Goal: Task Accomplishment & Management: Complete application form

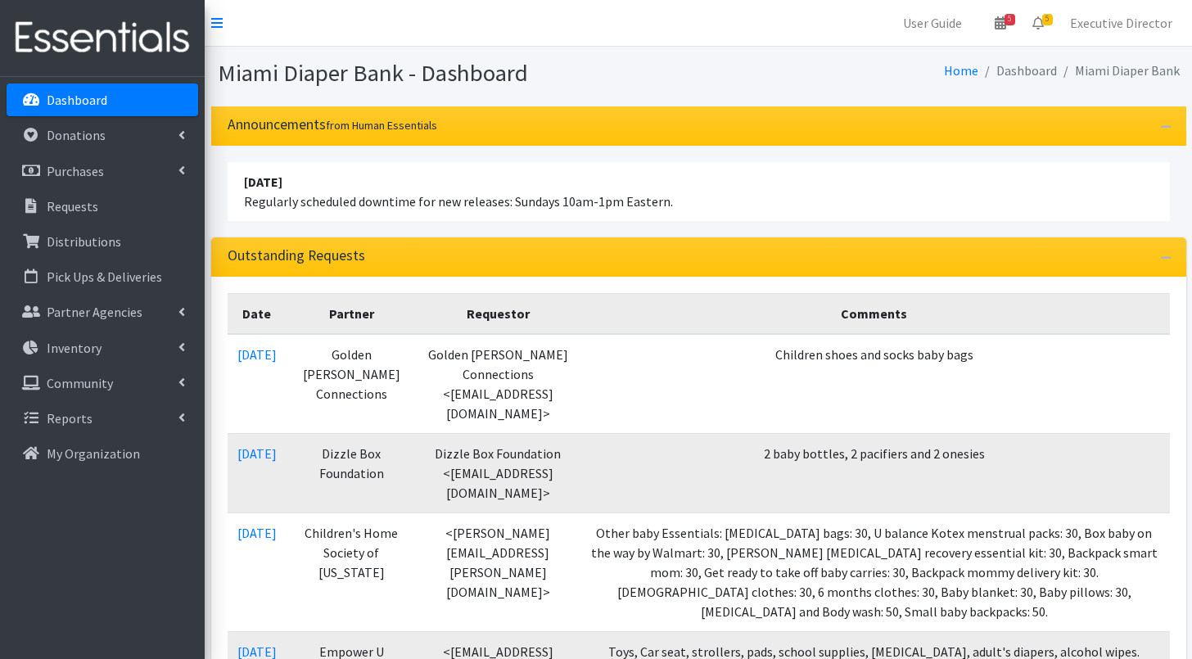
click at [66, 103] on p "Dashboard" at bounding box center [77, 100] width 61 height 16
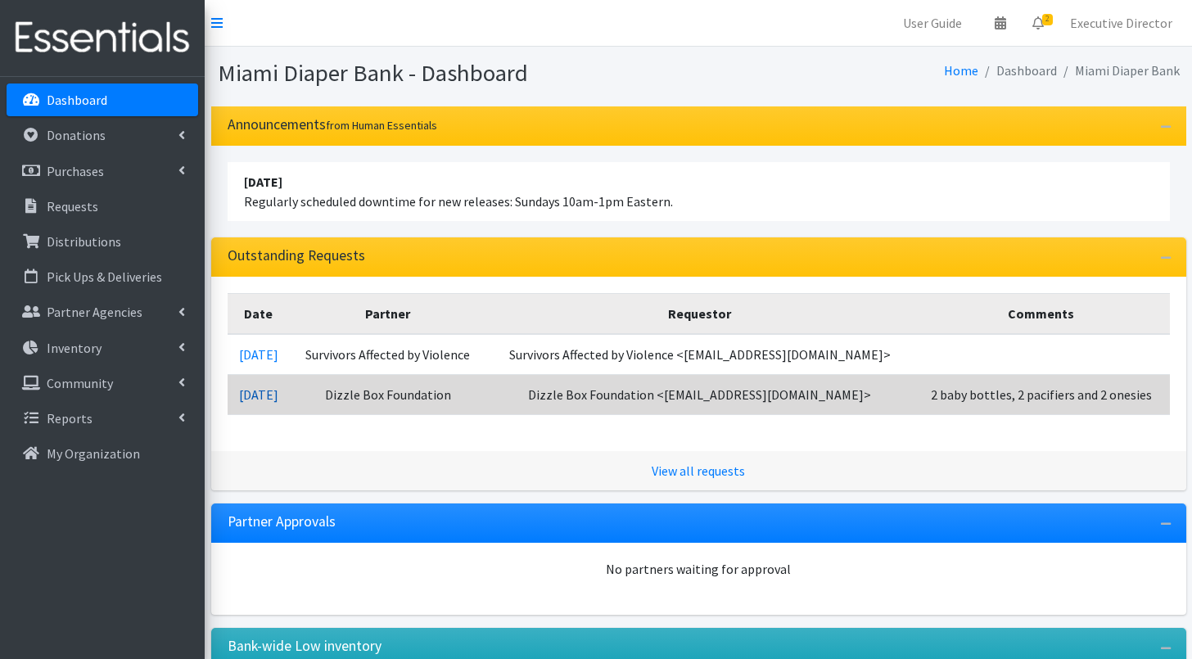
click at [278, 394] on link "[DATE]" at bounding box center [258, 395] width 39 height 16
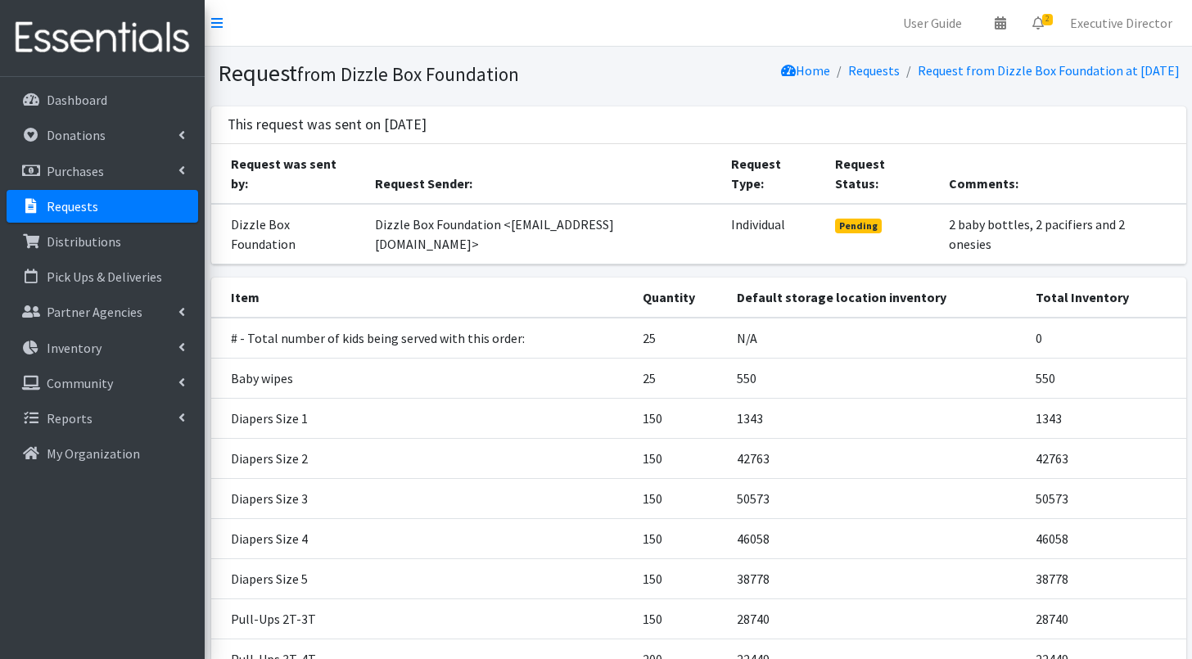
click at [90, 205] on p "Requests" at bounding box center [73, 206] width 52 height 16
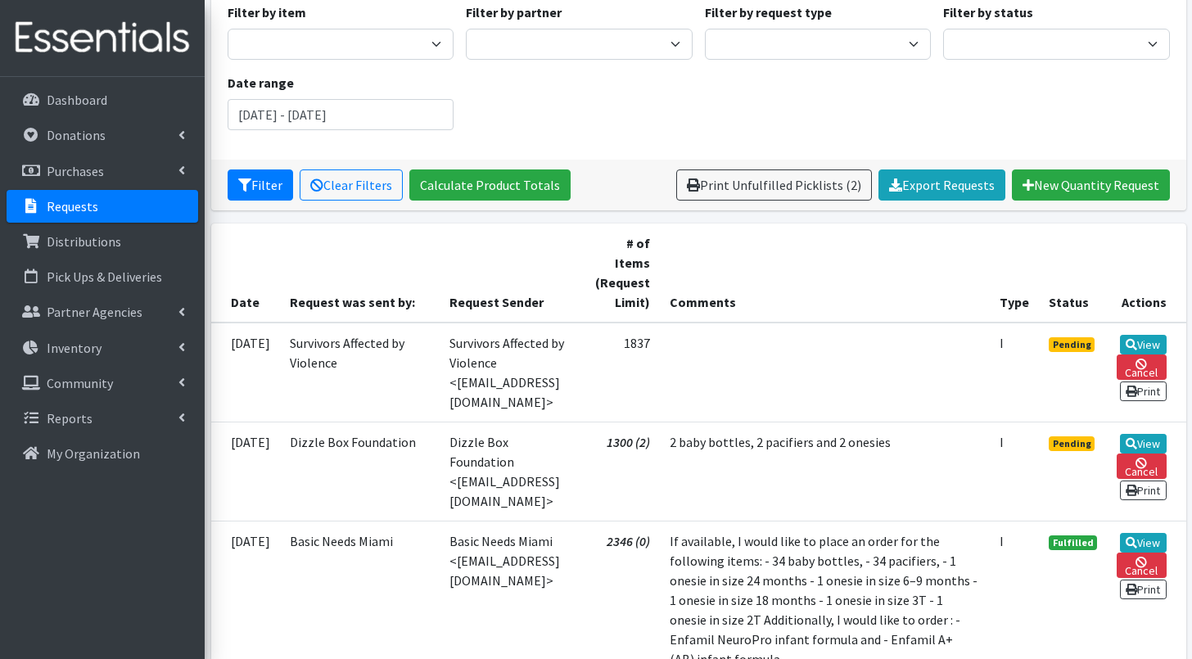
scroll to position [161, 0]
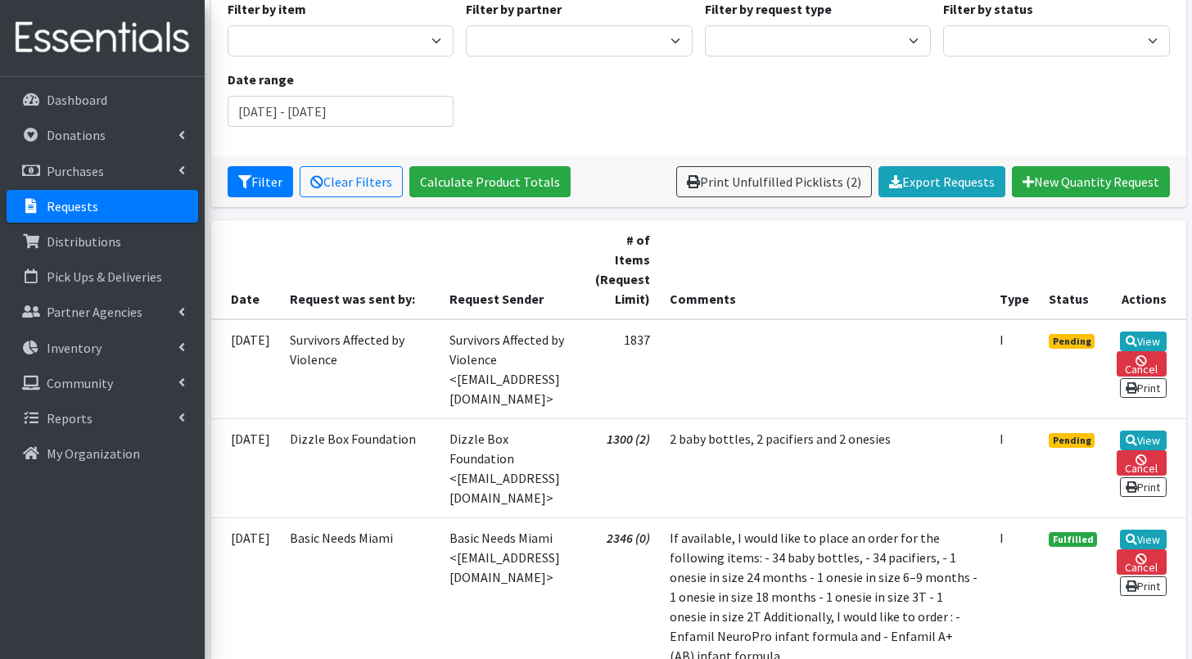
click at [564, 369] on td "Survivors Affected by Violence <survivorsaffectedbyviolence@gmail.com>" at bounding box center [511, 369] width 142 height 100
click at [1137, 338] on icon at bounding box center [1131, 341] width 11 height 11
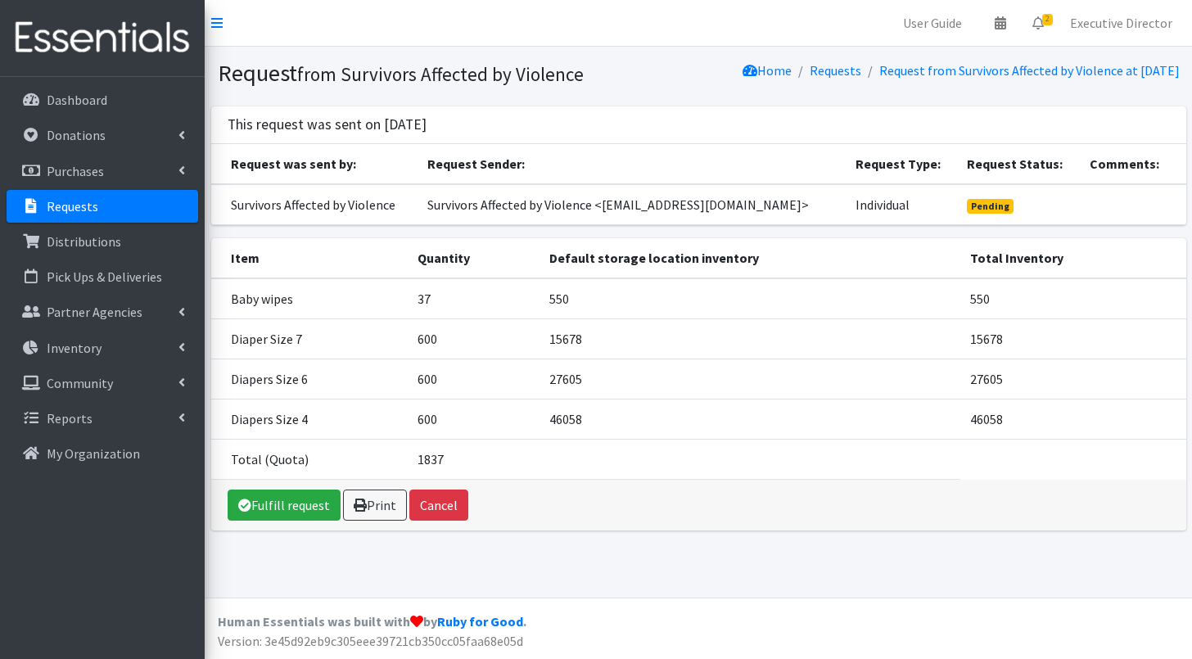
click at [95, 209] on p "Requests" at bounding box center [73, 206] width 52 height 16
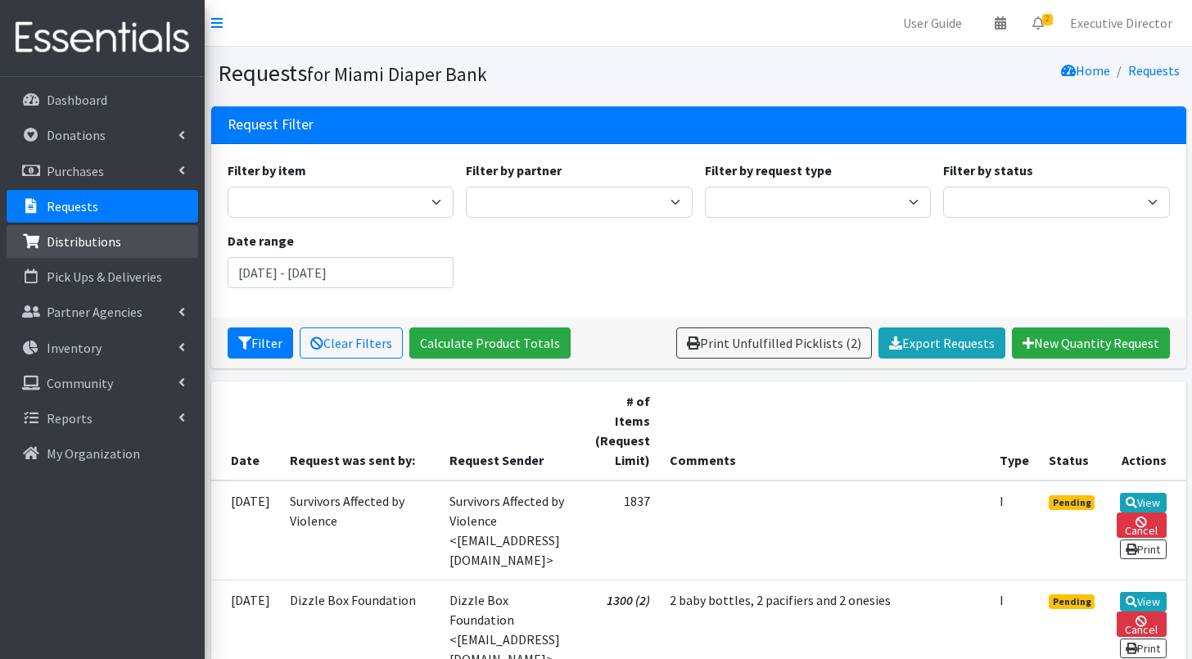
click at [109, 238] on p "Distributions" at bounding box center [84, 241] width 75 height 16
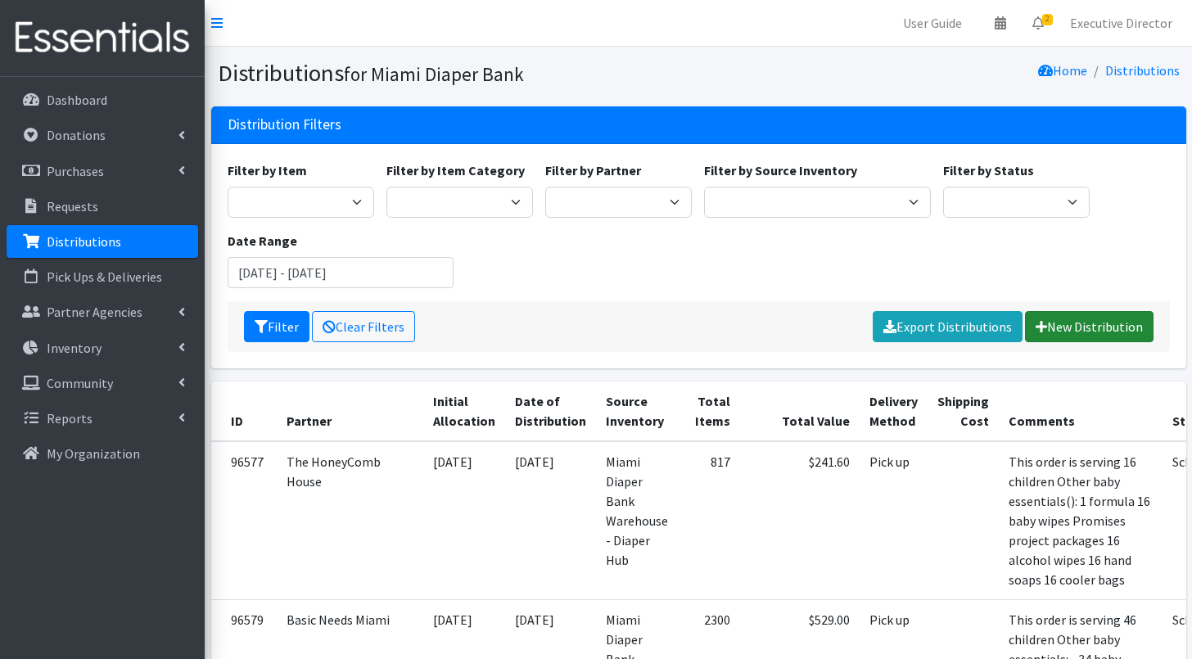
click at [1076, 332] on link "New Distribution" at bounding box center [1089, 326] width 129 height 31
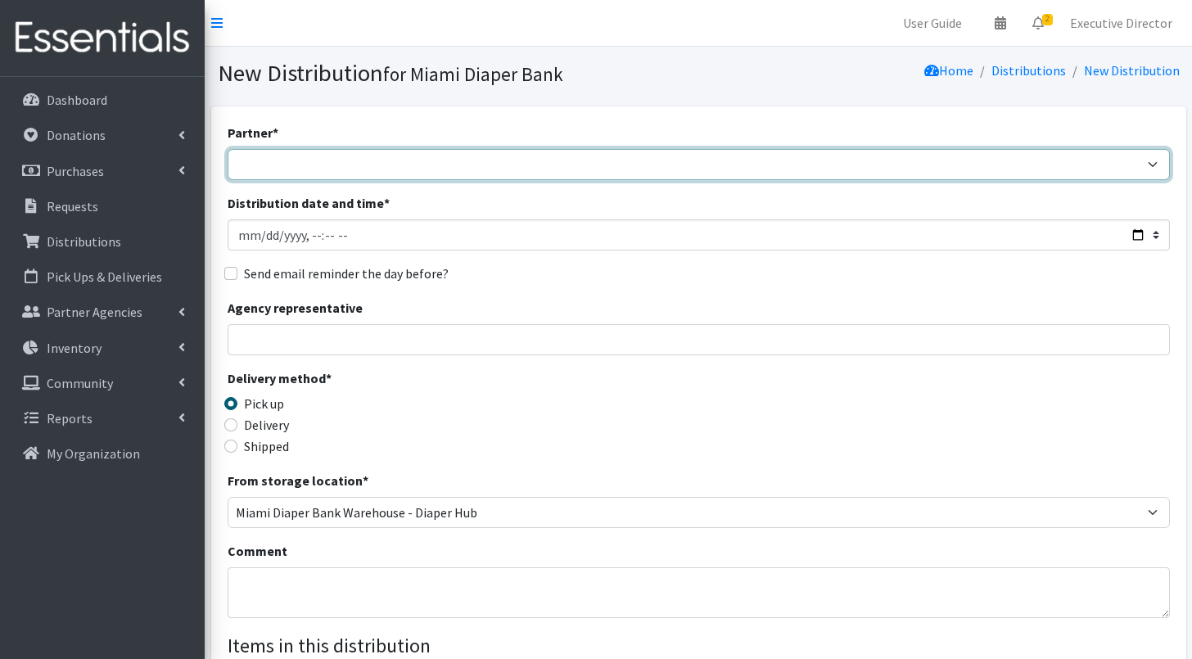
select select "6808"
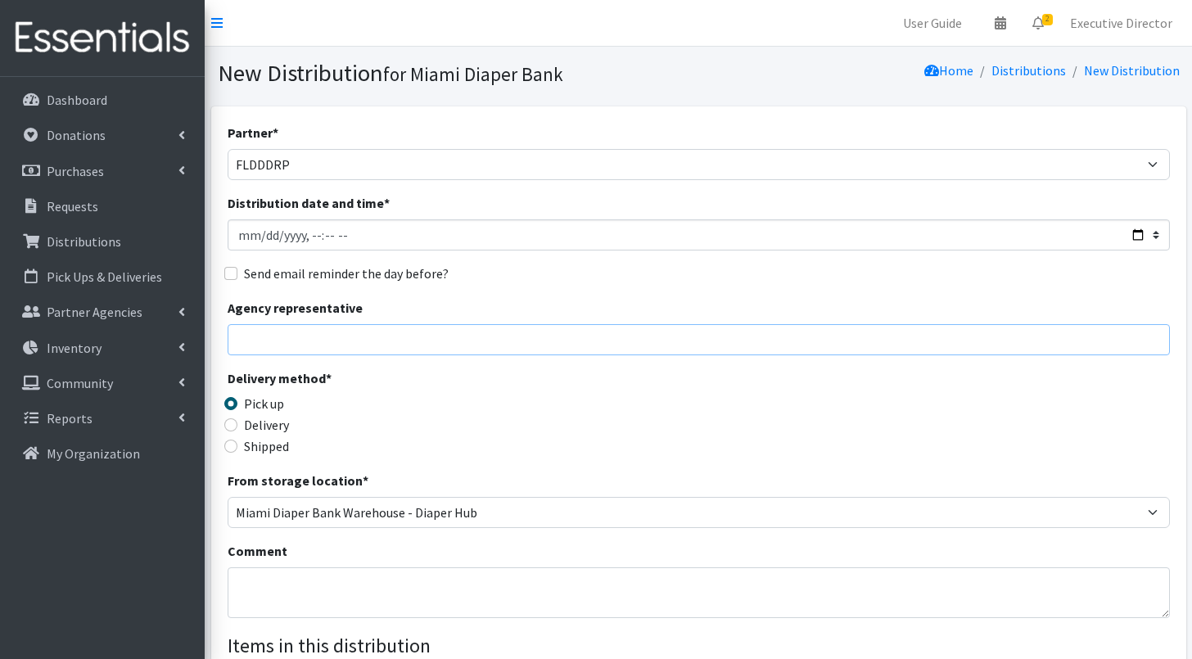
click at [314, 340] on input "Agency representative" at bounding box center [699, 339] width 943 height 31
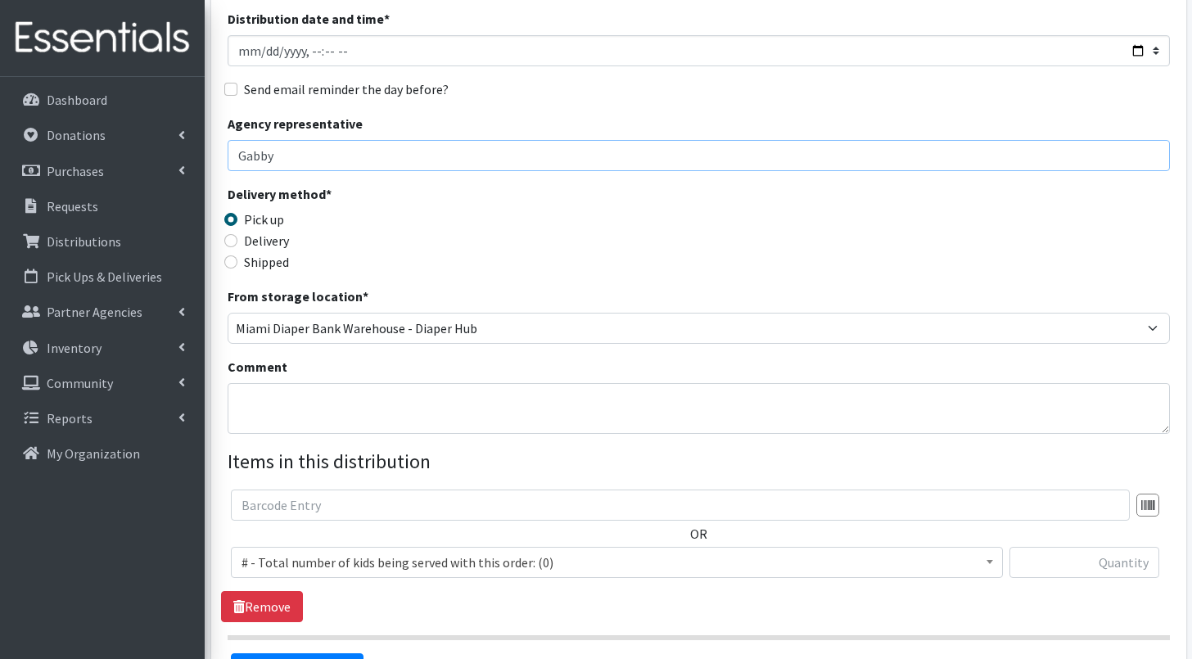
scroll to position [185, 0]
type input "Gabby"
click at [301, 398] on textarea "Comment" at bounding box center [699, 407] width 943 height 51
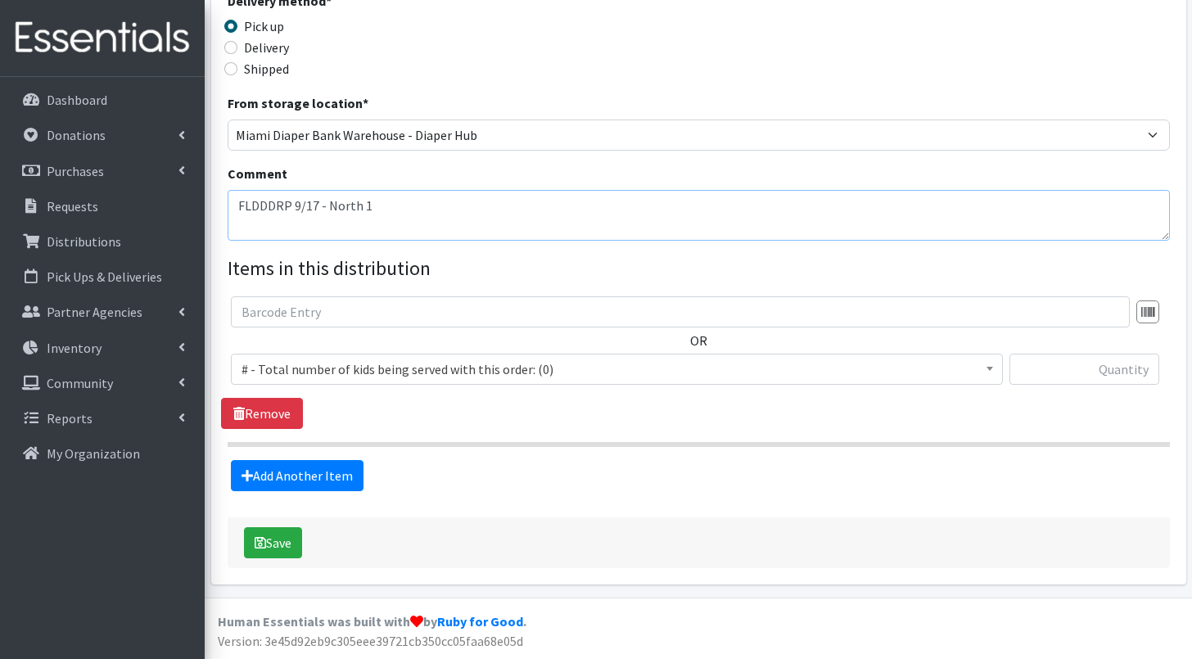
scroll to position [377, 0]
type textarea "FLDDDRP 9/17 - North 1"
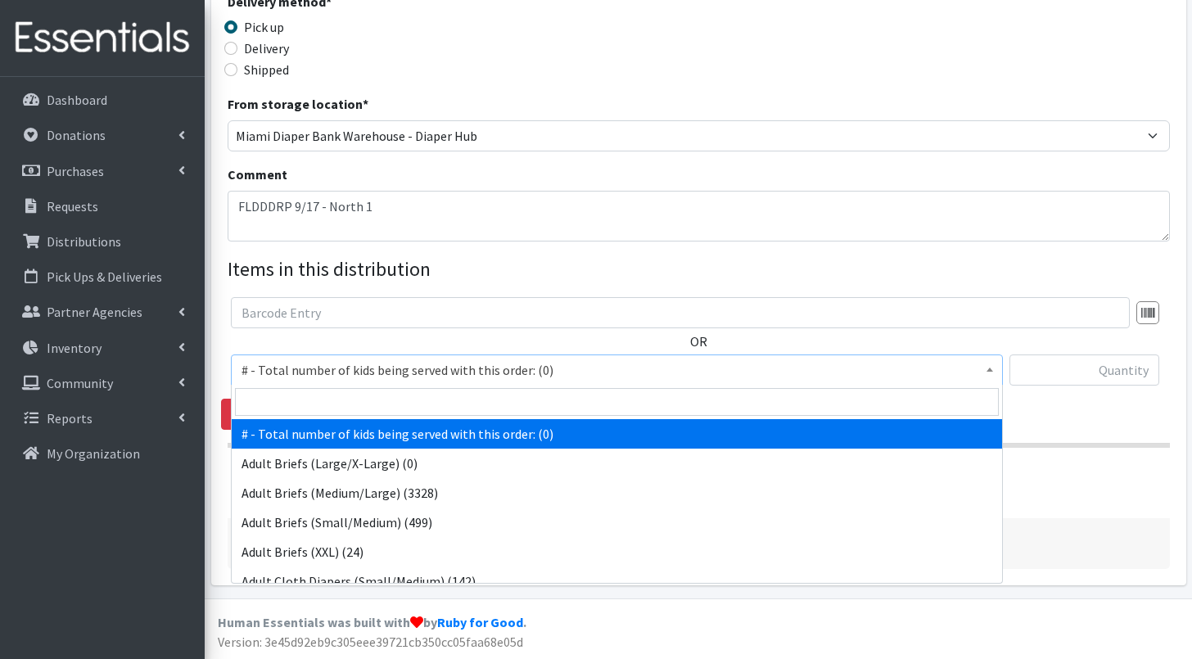
click at [415, 372] on span "# - Total number of kids being served with this order: (0)" at bounding box center [617, 370] width 751 height 23
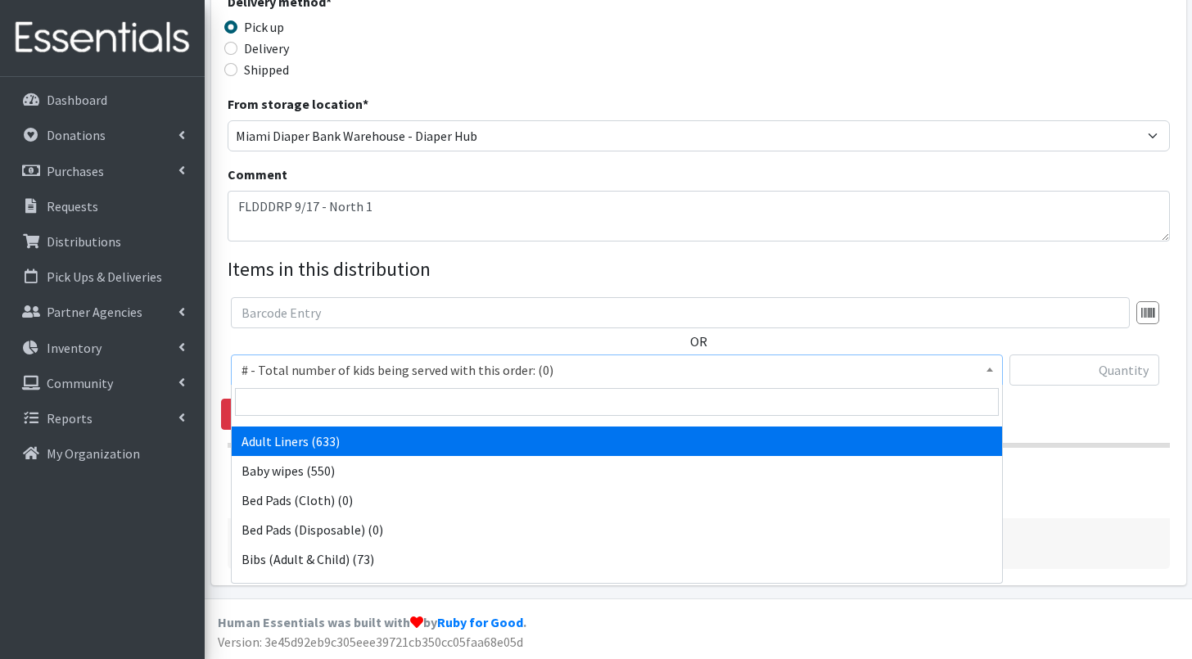
scroll to position [213, 0]
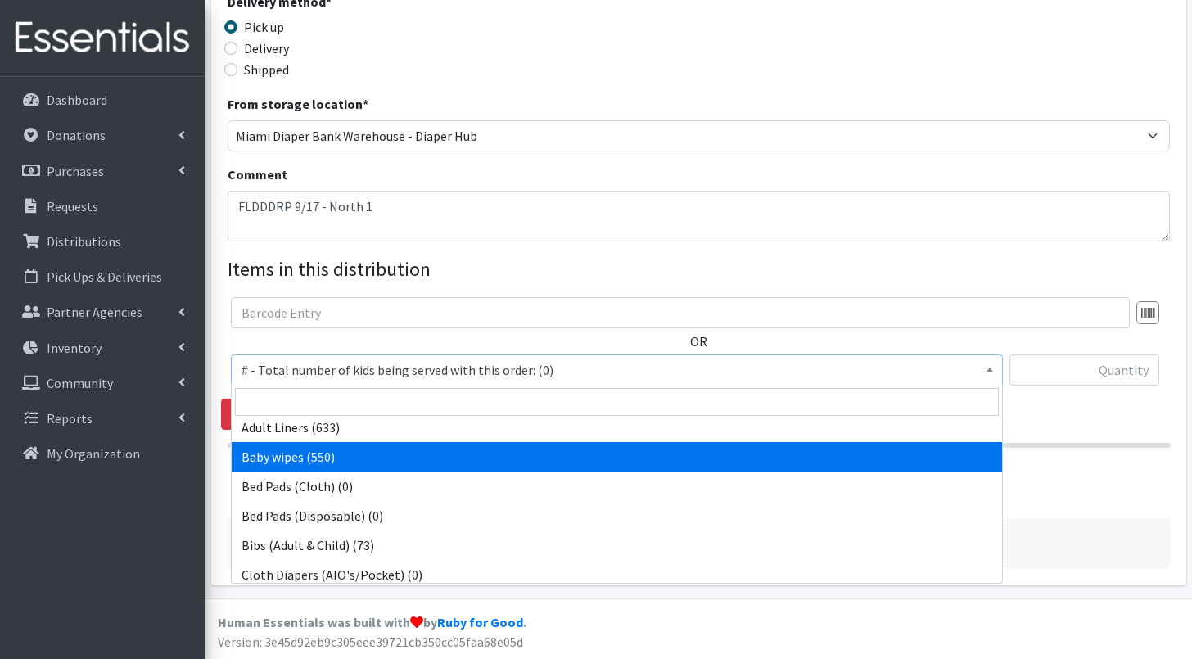
select select "2649"
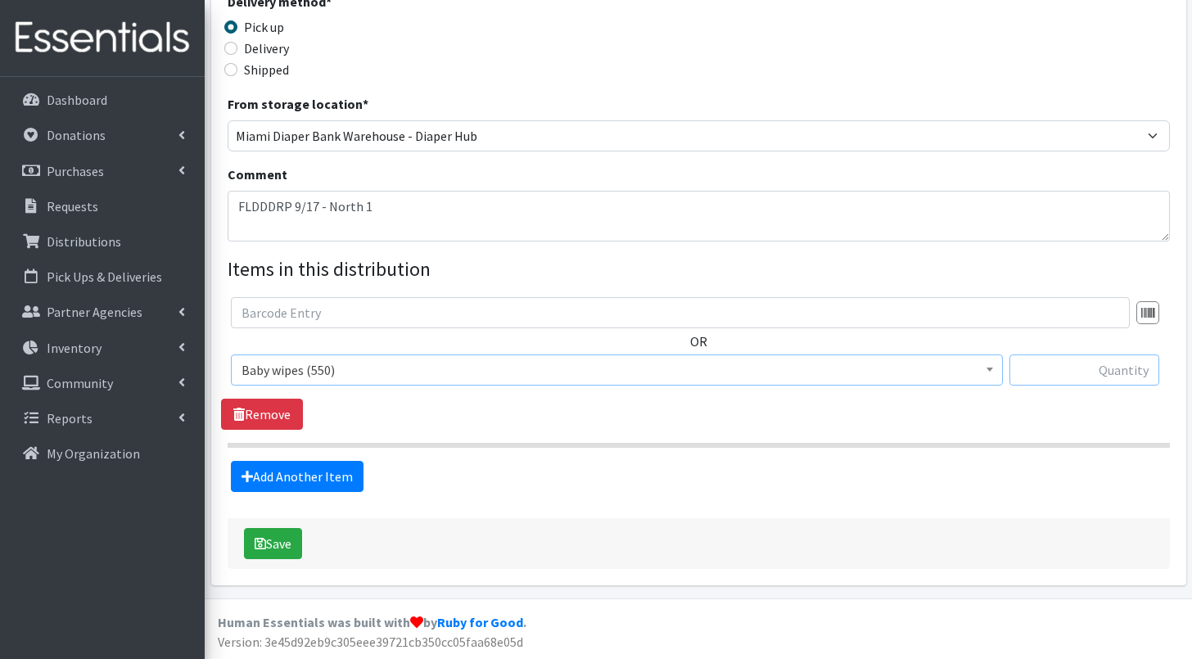
click at [1089, 374] on input "text" at bounding box center [1085, 370] width 150 height 31
type input "63"
click at [320, 481] on link "Add Another Item" at bounding box center [297, 476] width 133 height 31
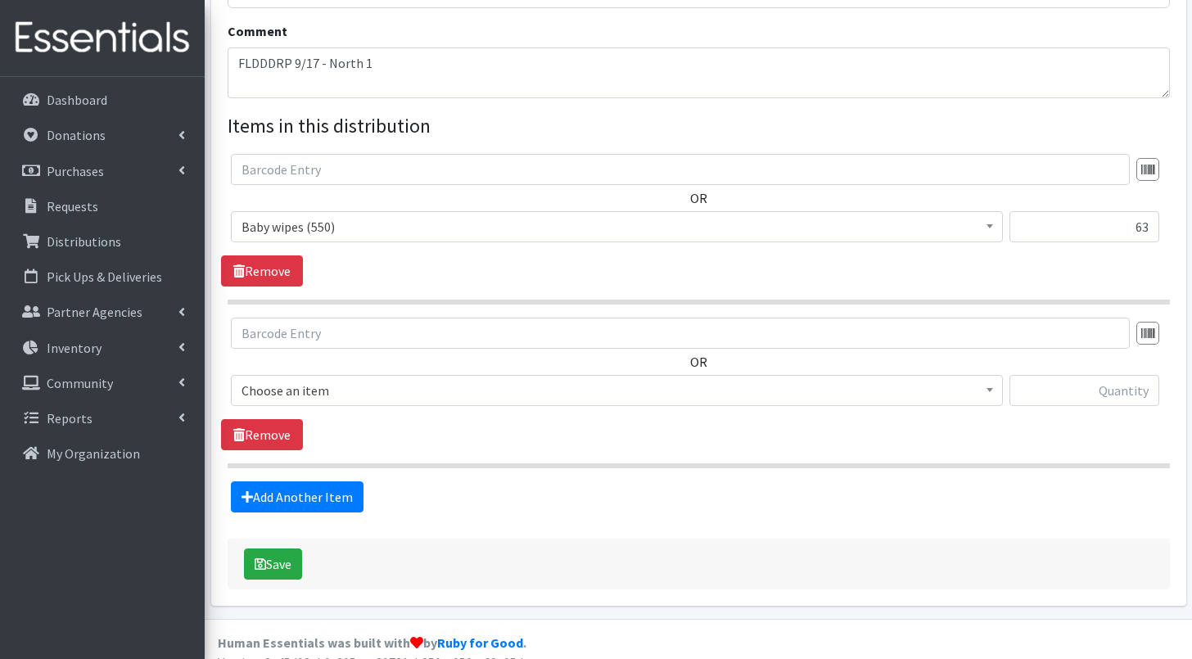
scroll to position [540, 0]
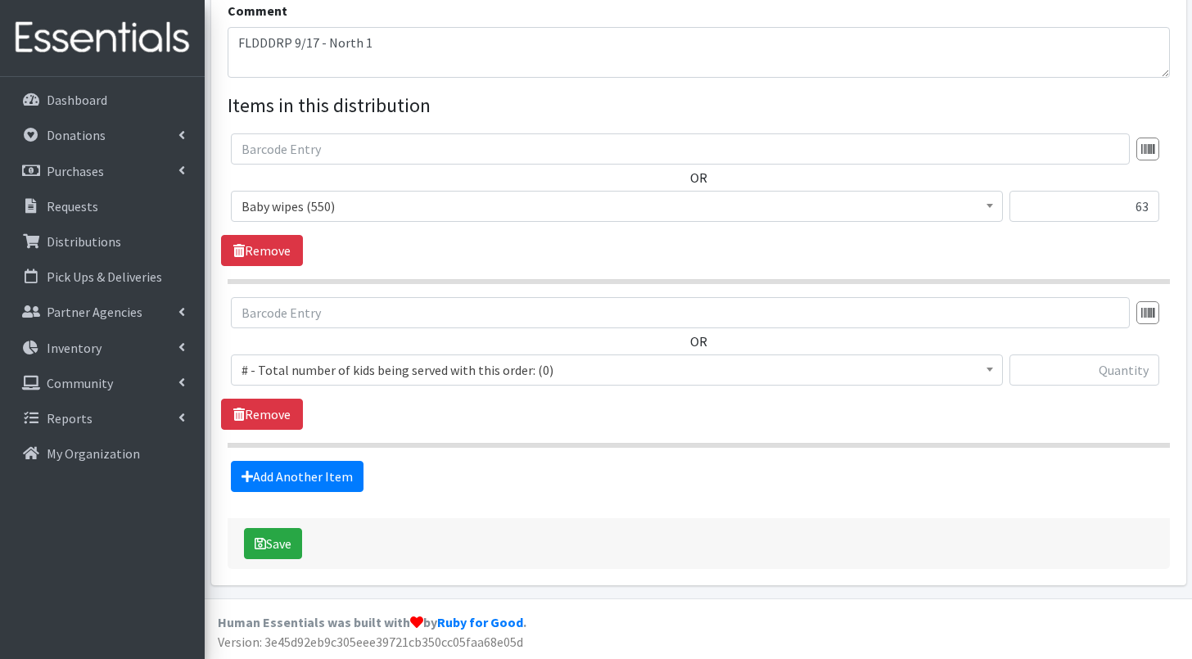
click at [369, 380] on span "# - Total number of kids being served with this order: (0)" at bounding box center [617, 370] width 751 height 23
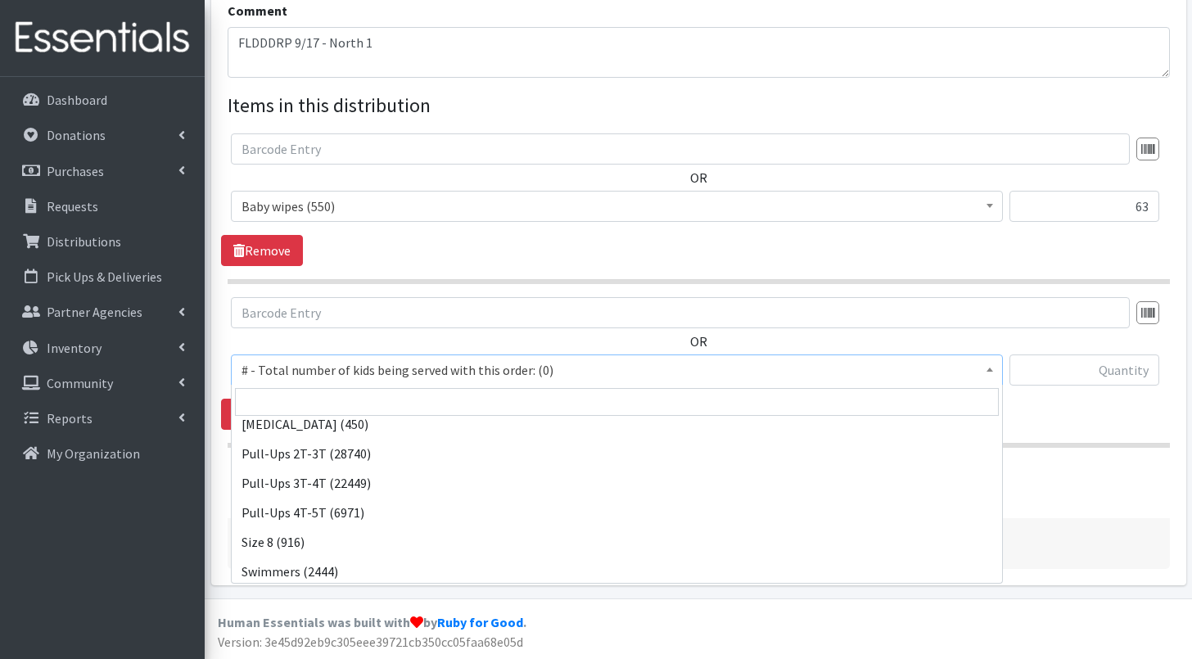
scroll to position [1086, 0]
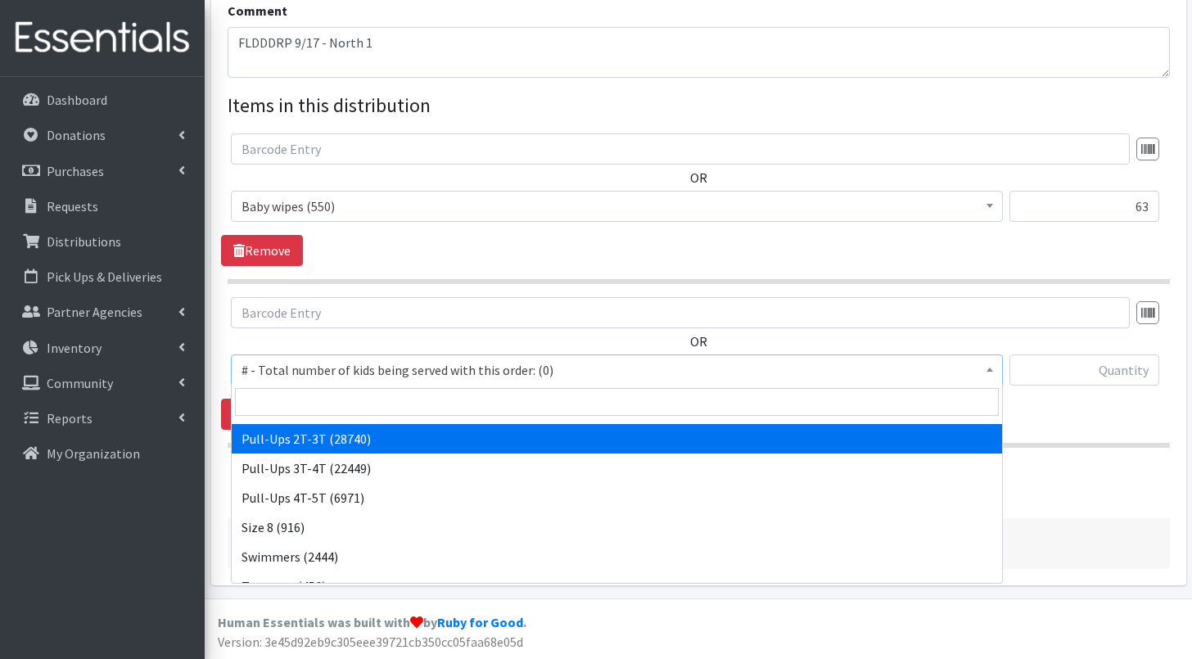
select select "2644"
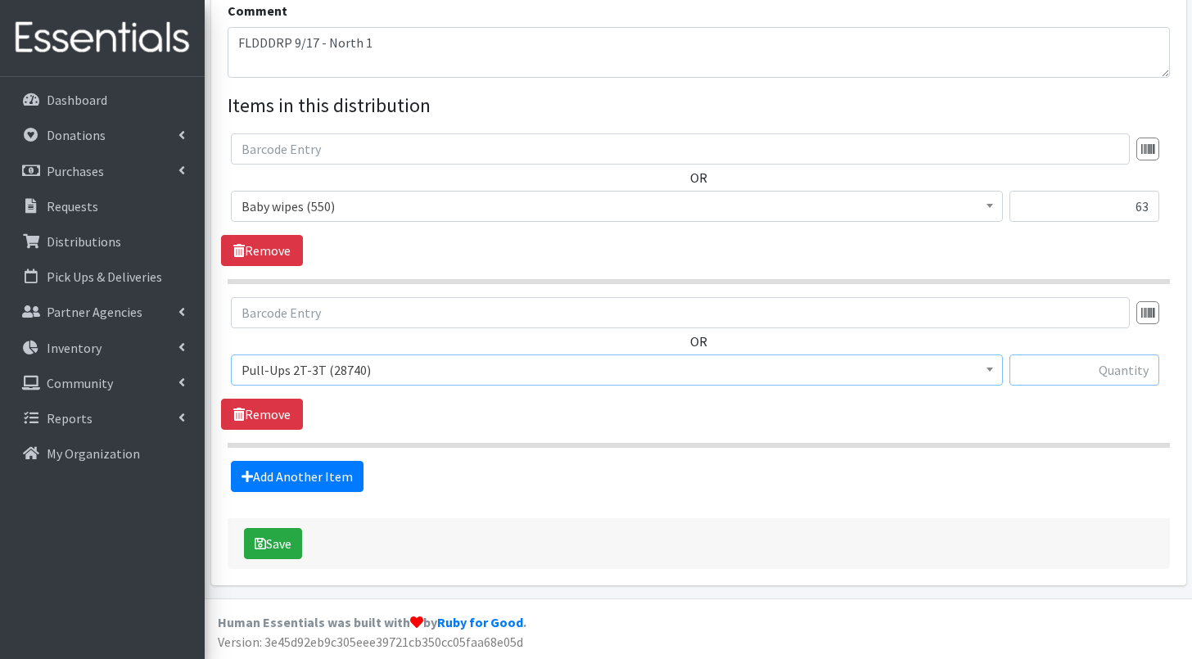
click at [1061, 373] on input "text" at bounding box center [1085, 370] width 150 height 31
type input "375"
click at [330, 477] on link "Add Another Item" at bounding box center [297, 476] width 133 height 31
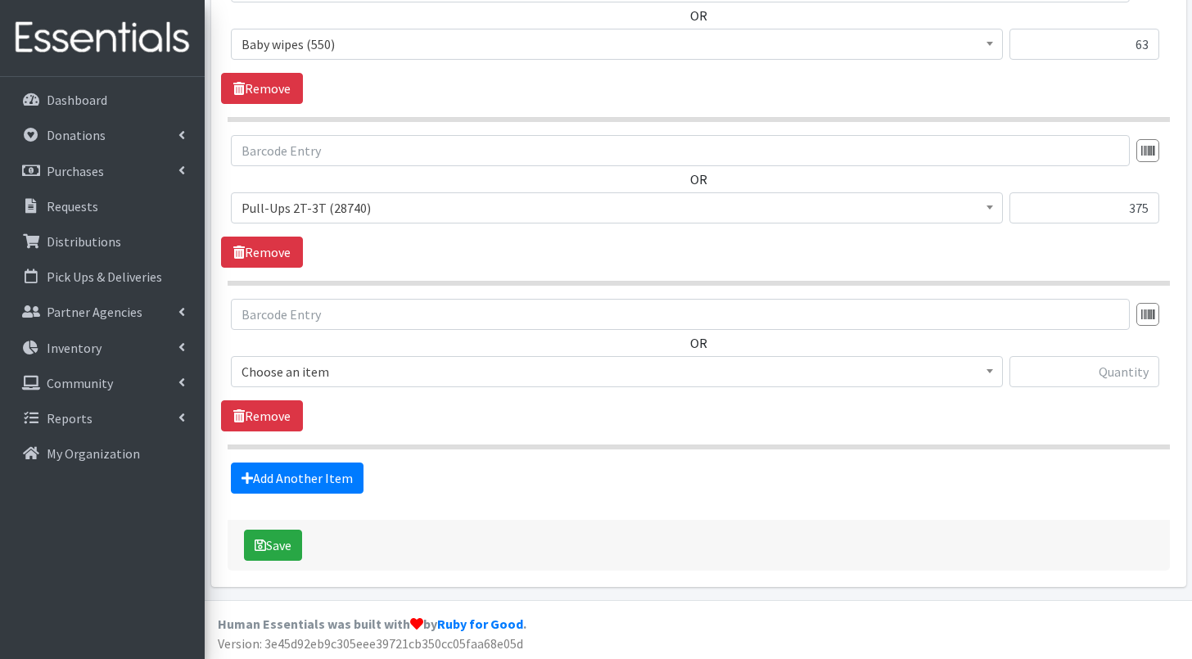
scroll to position [704, 0]
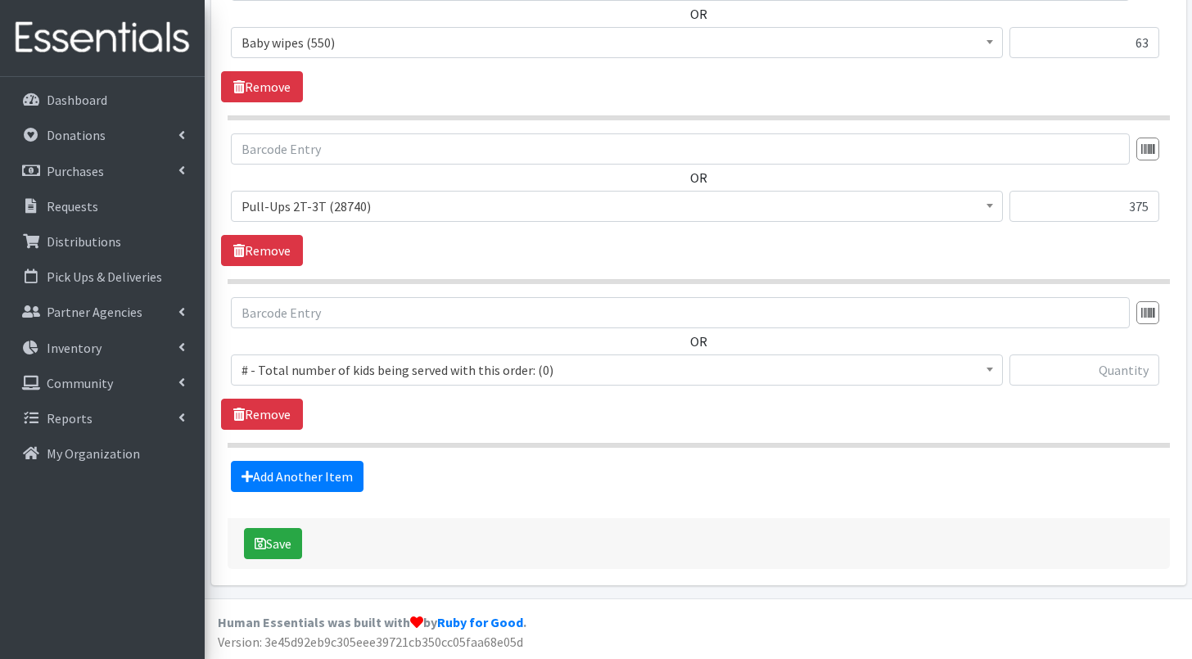
click at [355, 368] on span "# - Total number of kids being served with this order: (0)" at bounding box center [617, 370] width 751 height 23
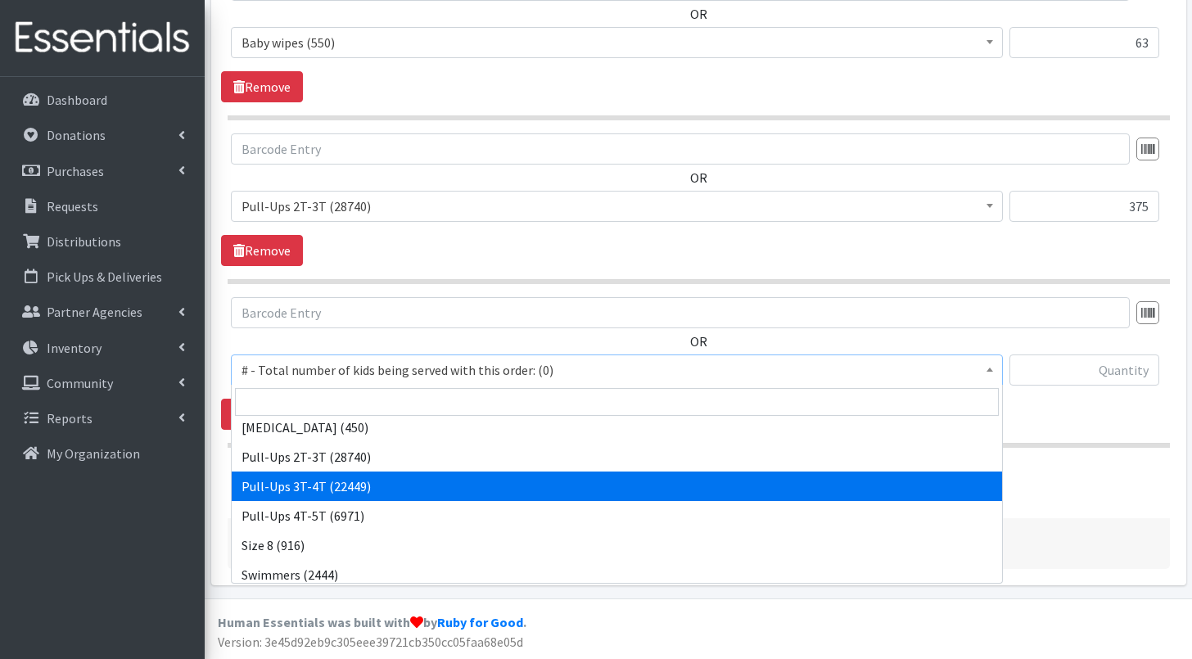
scroll to position [704, 1]
select select "2679"
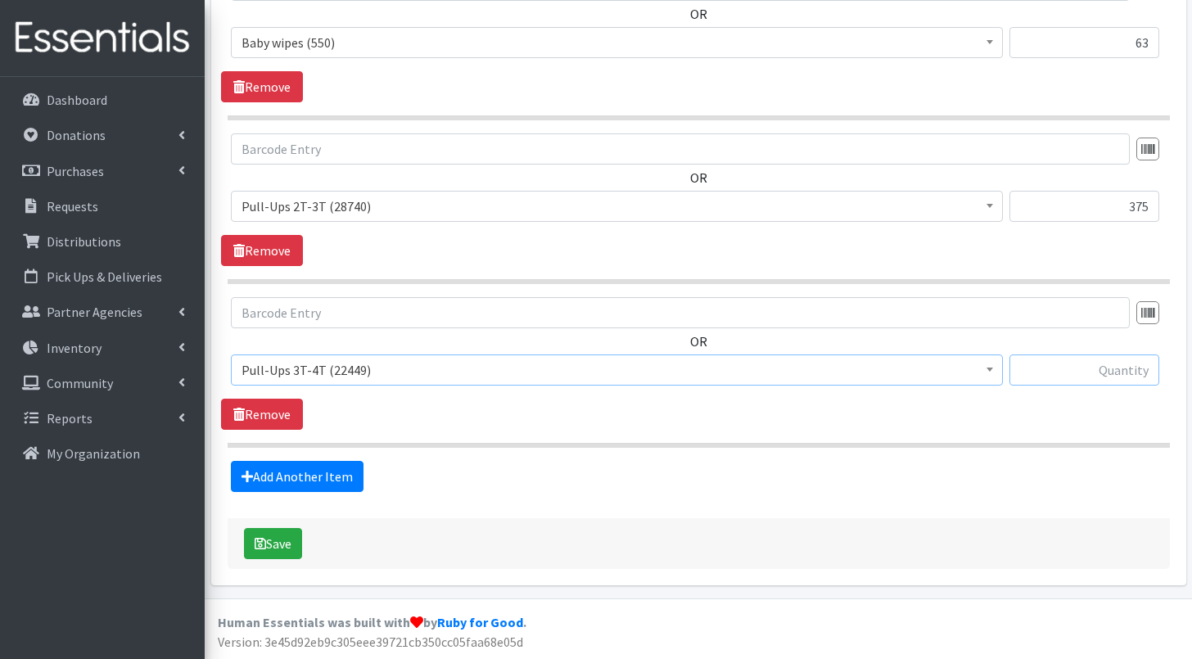
click at [1063, 369] on input "text" at bounding box center [1085, 370] width 150 height 31
type input "675"
click at [340, 473] on link "Add Another Item" at bounding box center [297, 476] width 133 height 31
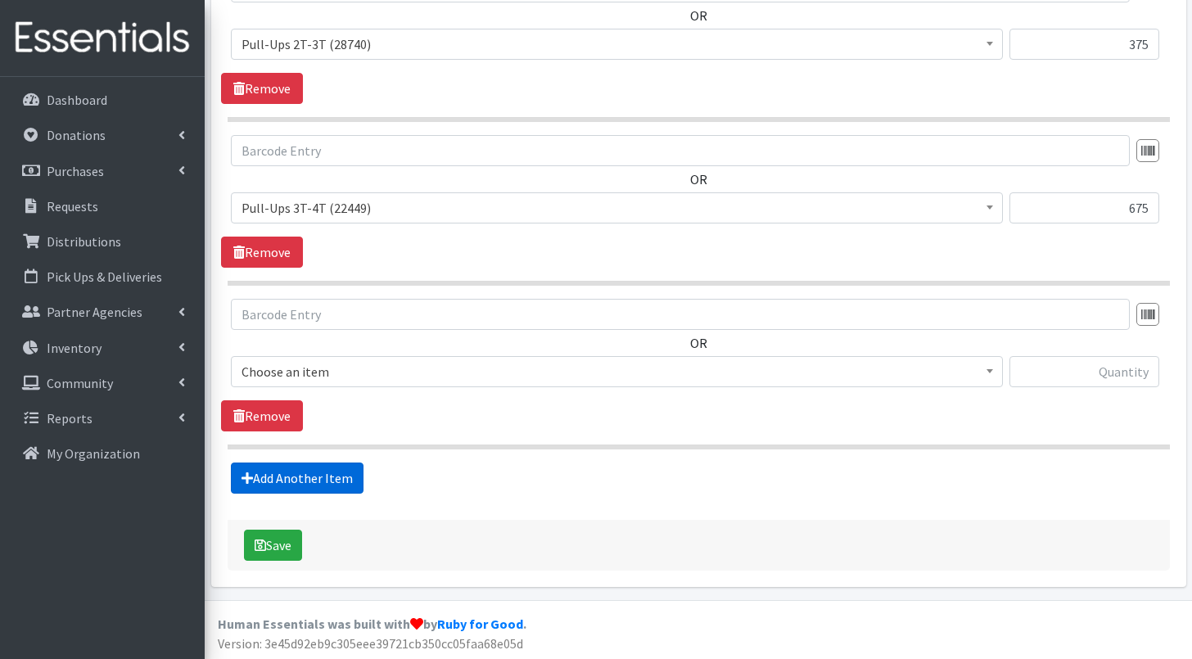
scroll to position [868, 0]
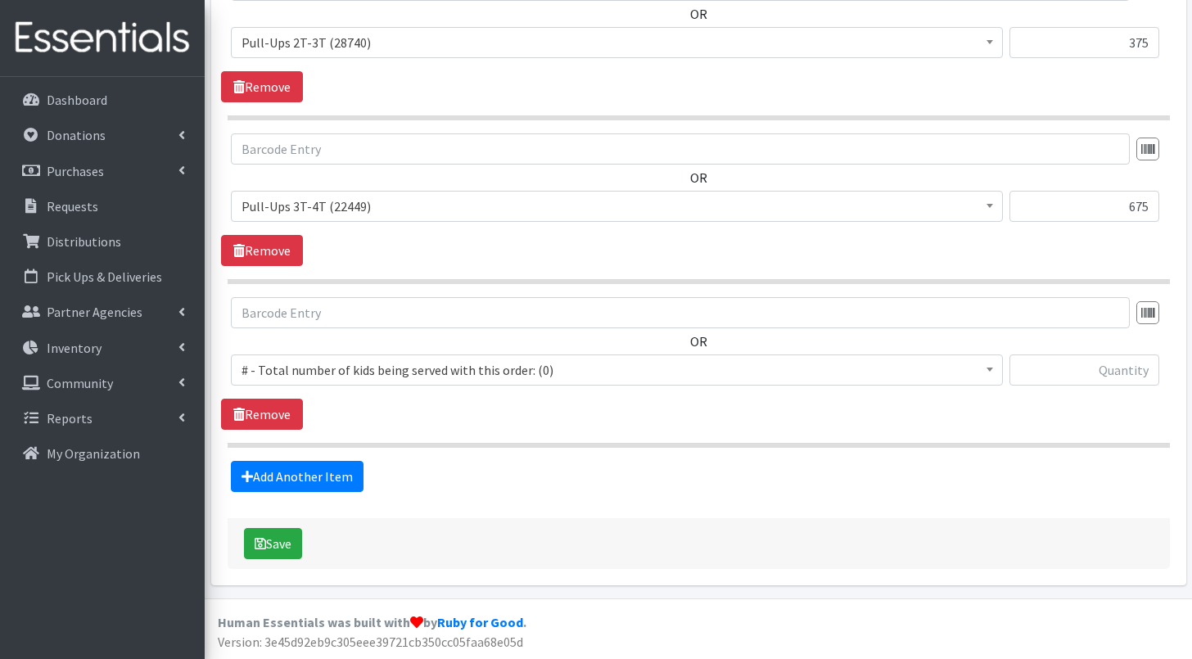
click at [437, 373] on span "# - Total number of kids being served with this order: (0)" at bounding box center [617, 370] width 751 height 23
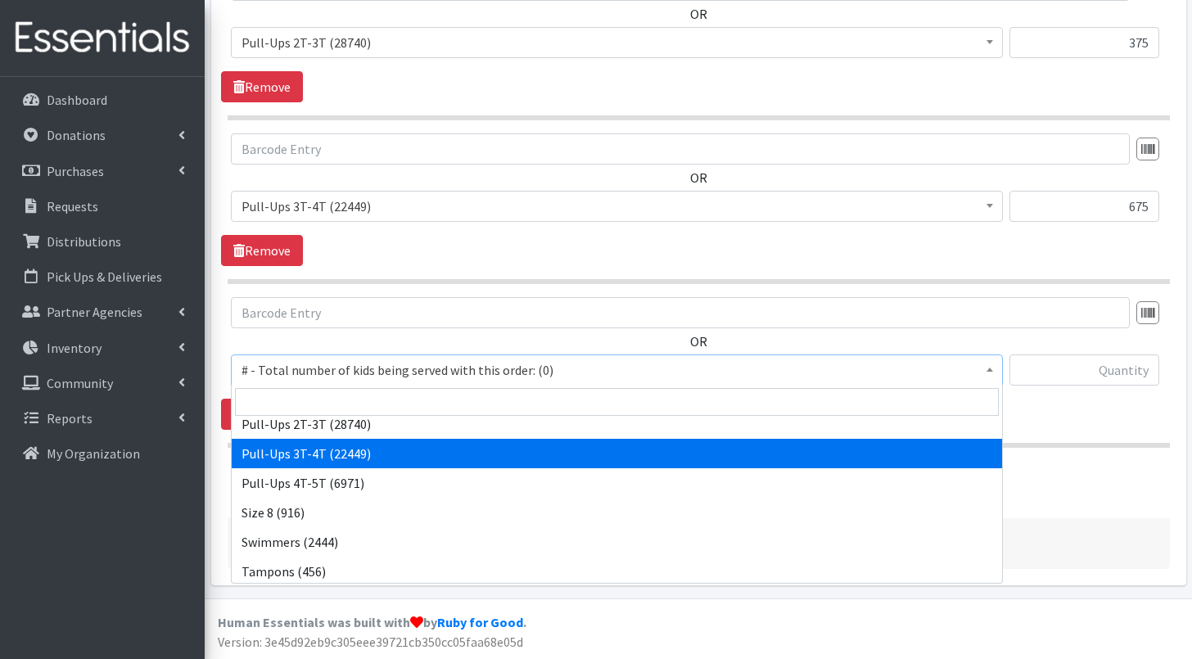
scroll to position [1096, 0]
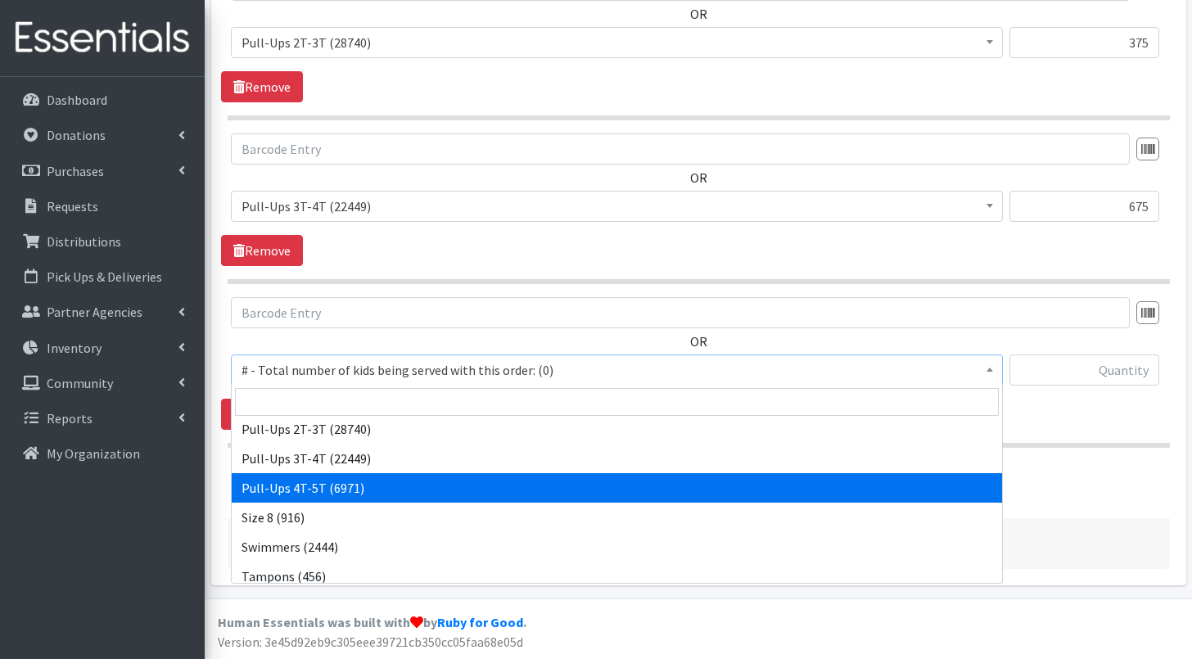
drag, startPoint x: 319, startPoint y: 485, endPoint x: 351, endPoint y: 477, distance: 32.2
select select "2680"
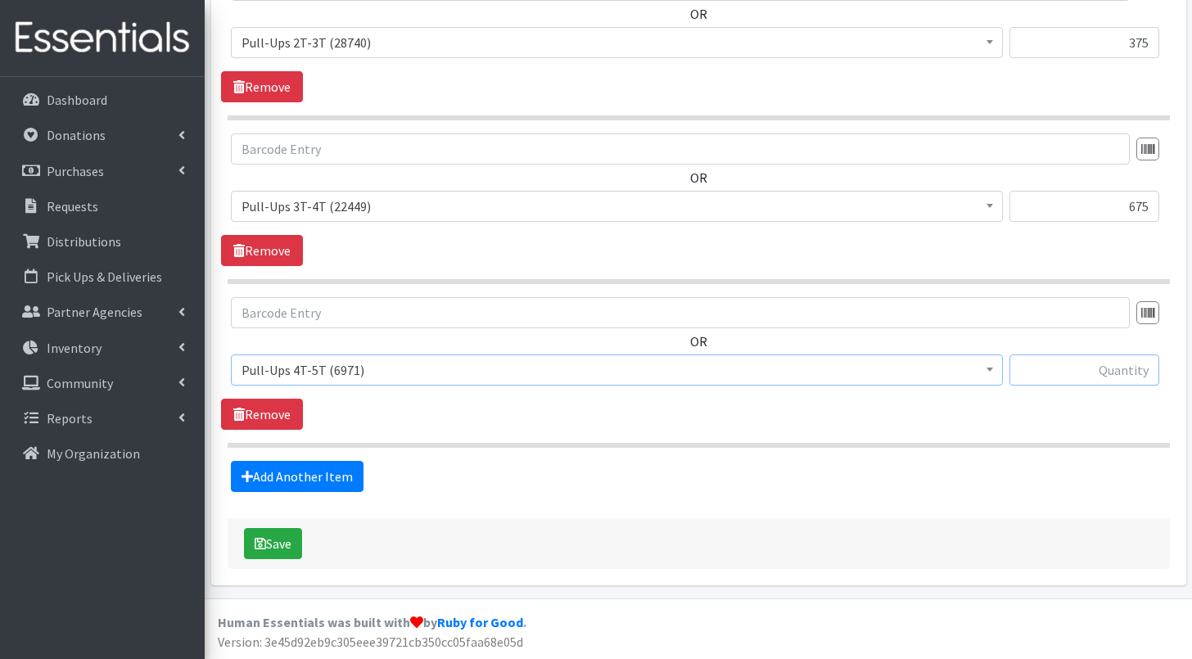
click at [1117, 373] on input "text" at bounding box center [1085, 370] width 150 height 31
type input "600"
click at [308, 477] on link "Add Another Item" at bounding box center [297, 476] width 133 height 31
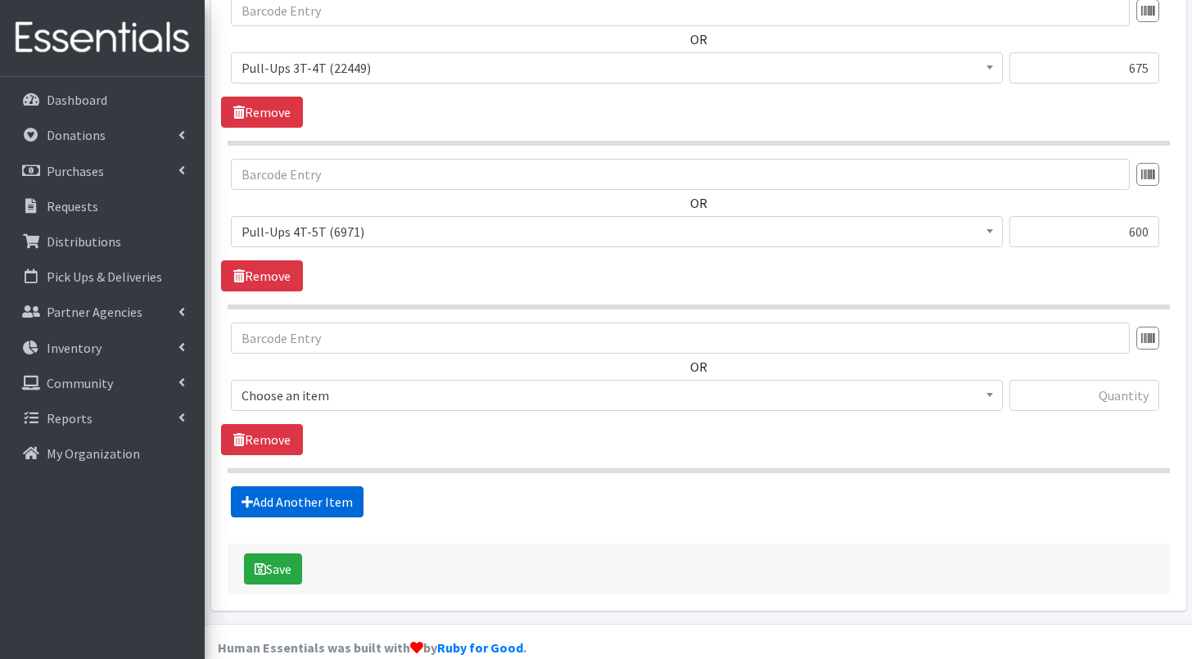
scroll to position [1032, 0]
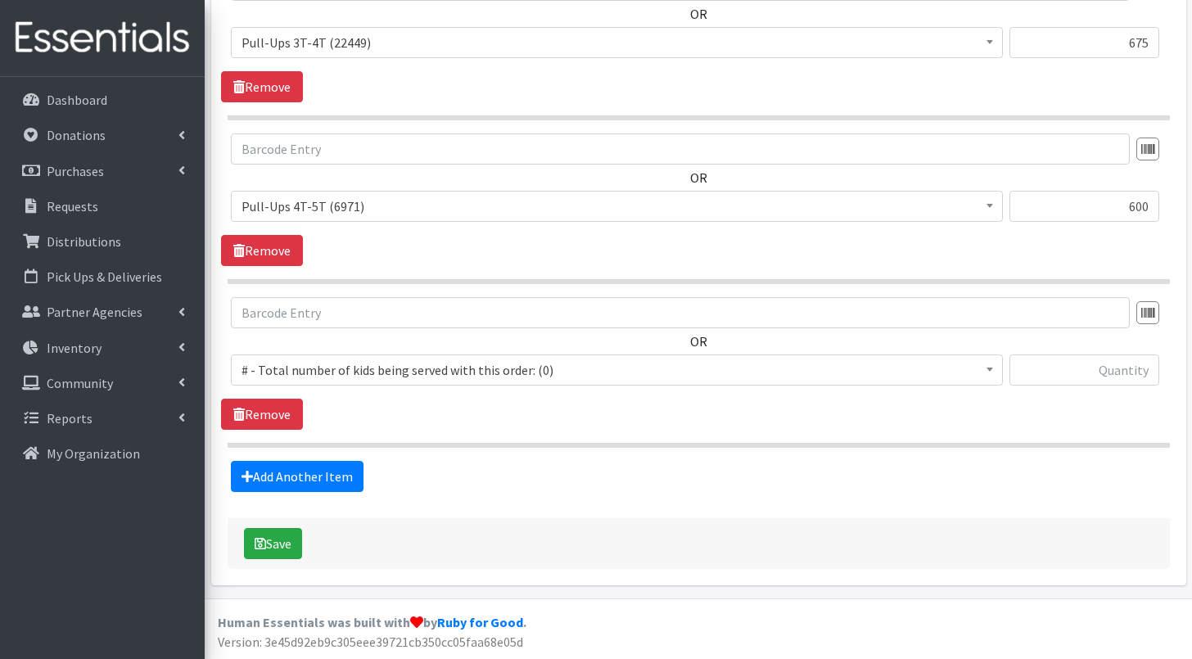
click at [373, 371] on span "# - Total number of kids being served with this order: (0)" at bounding box center [617, 370] width 751 height 23
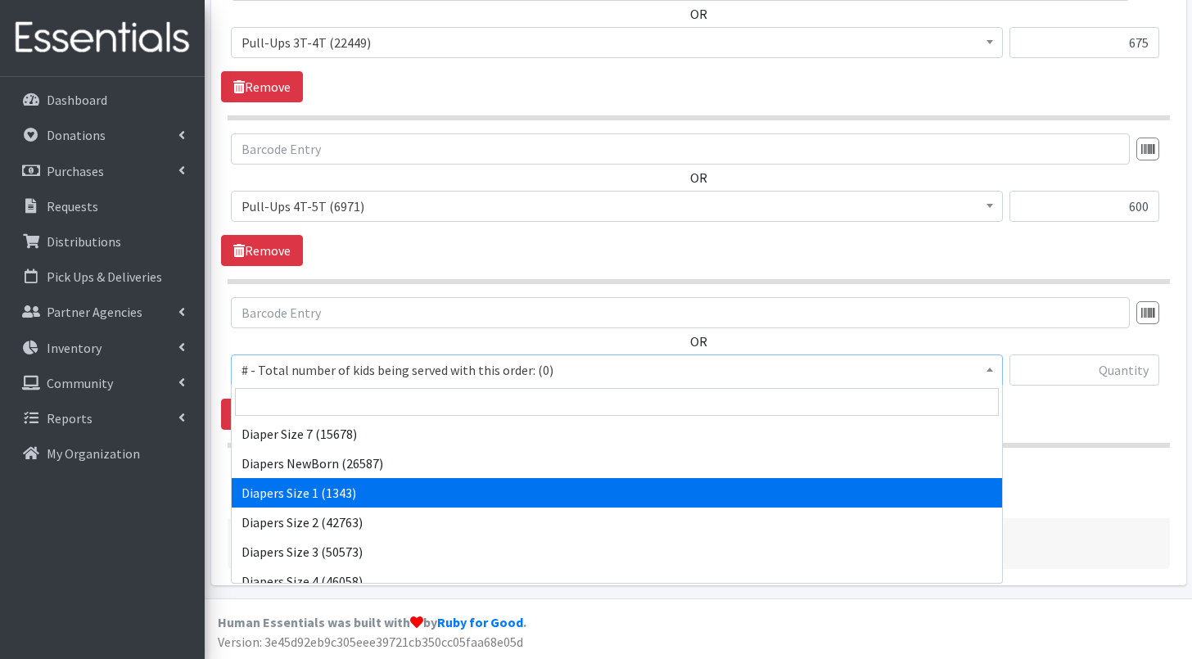
scroll to position [592, 0]
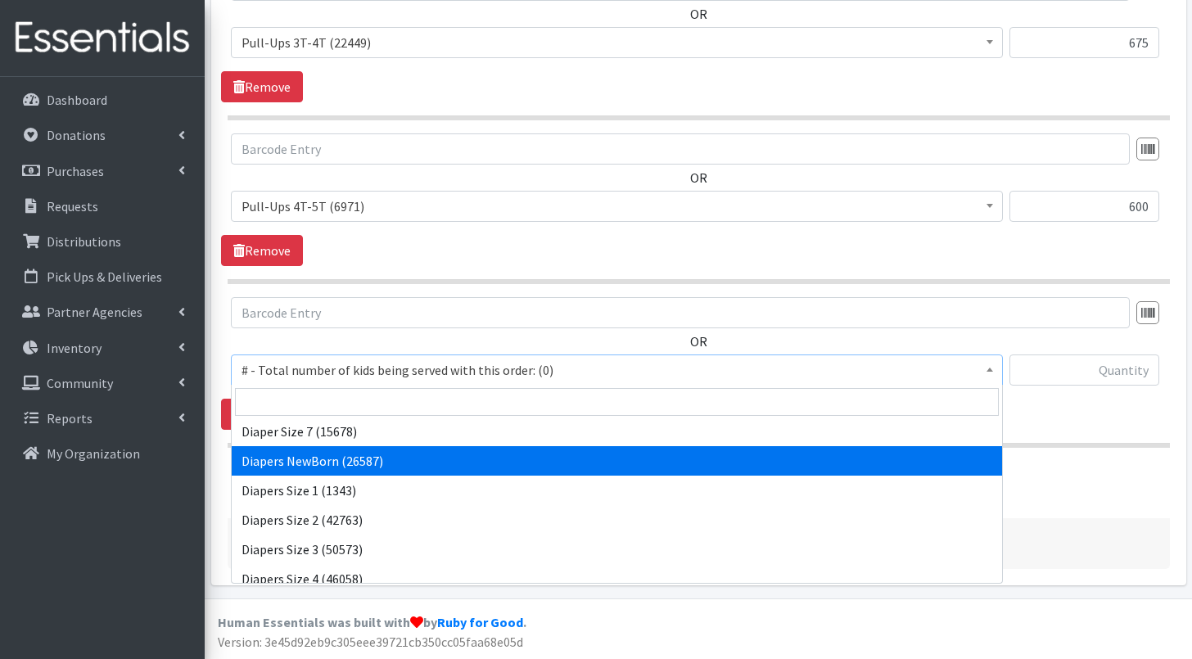
select select "2648"
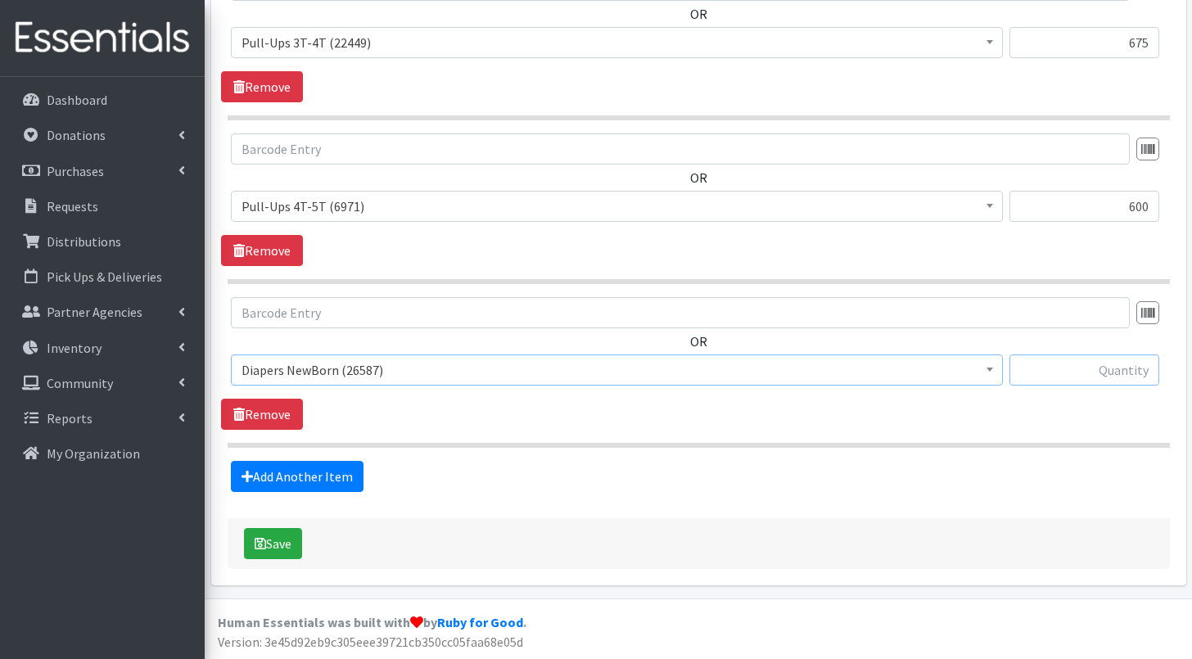
click at [1052, 370] on input "text" at bounding box center [1085, 370] width 150 height 31
type input "75"
click at [327, 473] on link "Add Another Item" at bounding box center [297, 476] width 133 height 31
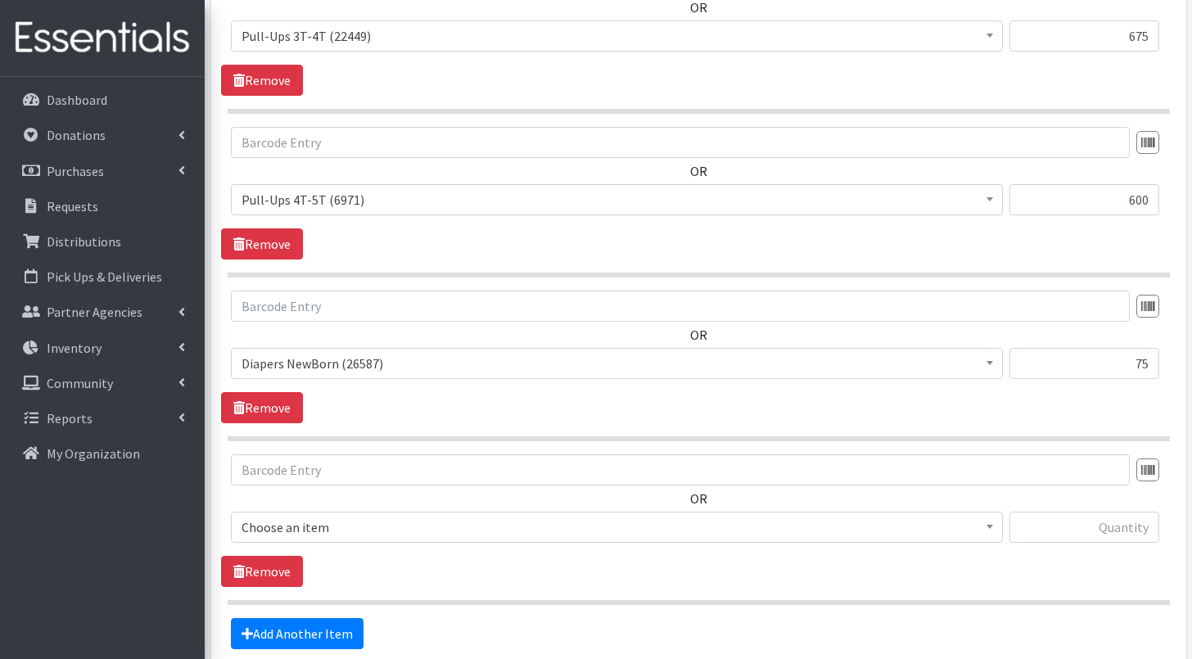
scroll to position [1196, 0]
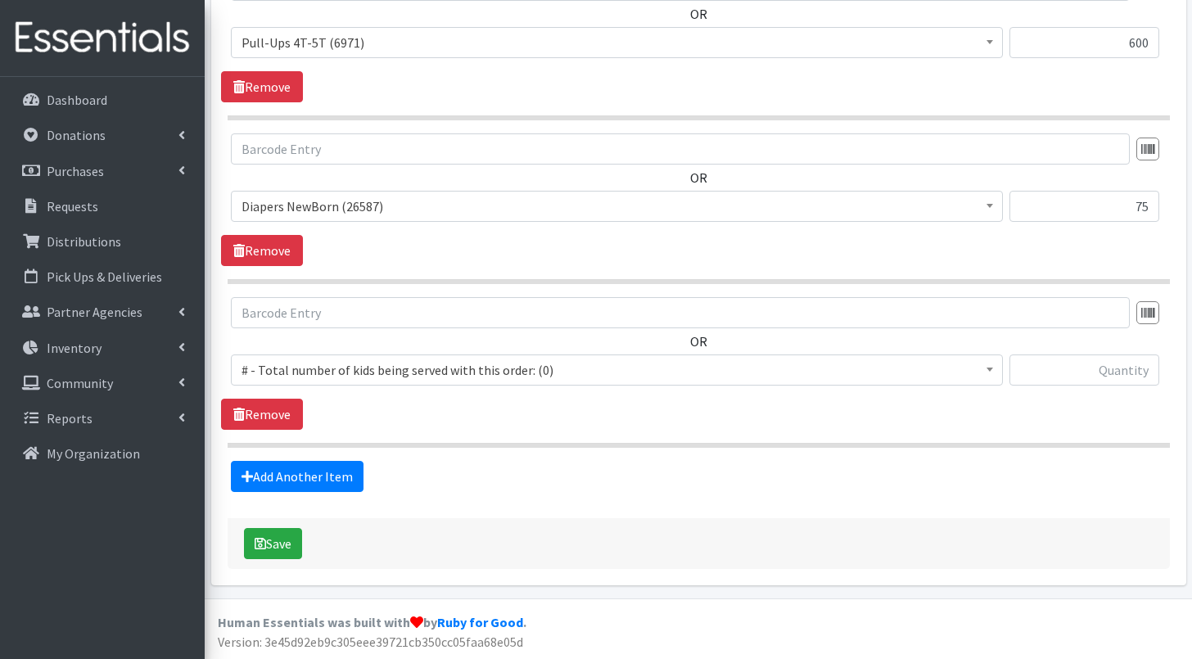
click at [367, 376] on span "# - Total number of kids being served with this order: (0)" at bounding box center [617, 370] width 751 height 23
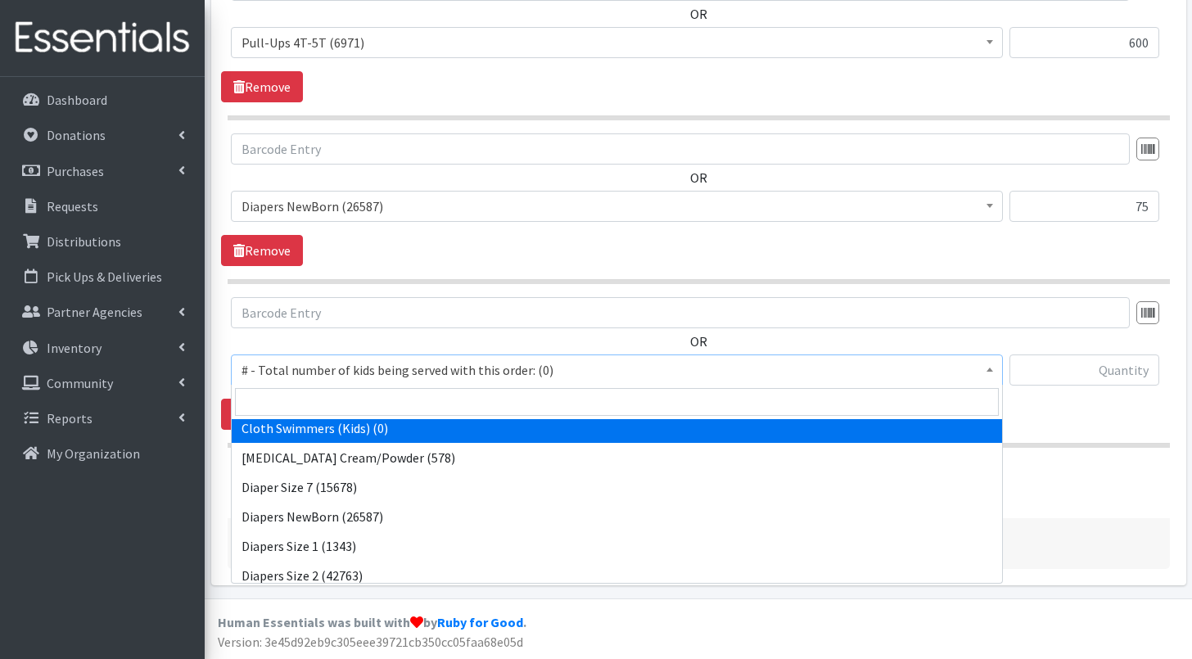
scroll to position [577, 0]
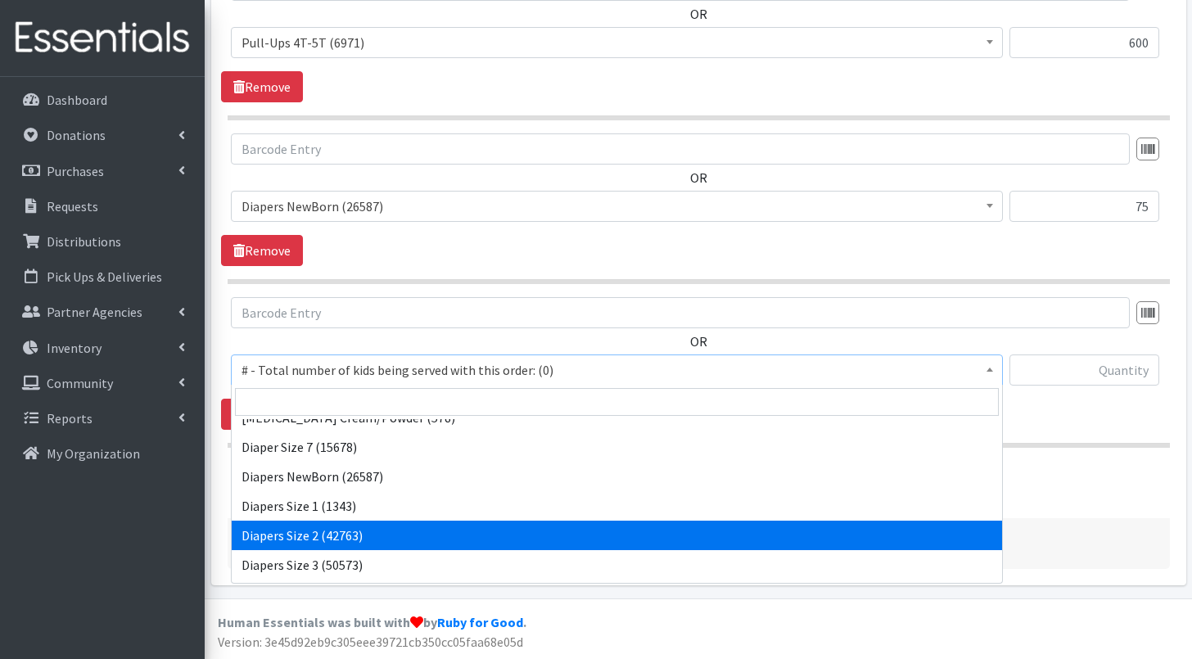
select select "2668"
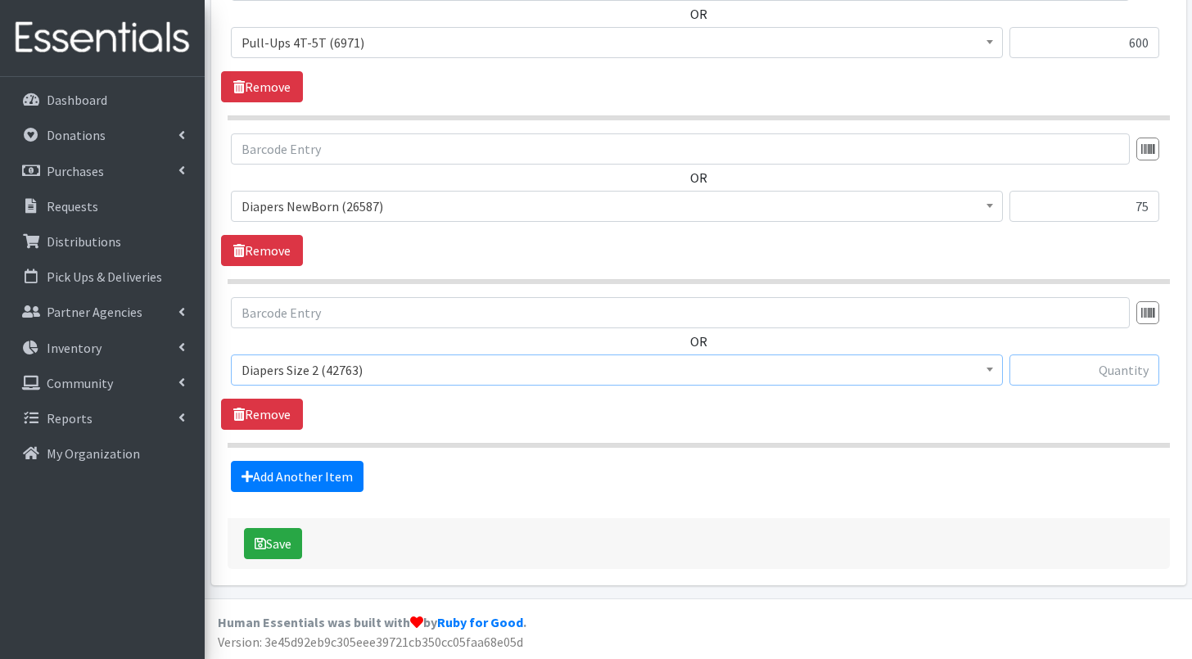
click at [1050, 373] on input "text" at bounding box center [1085, 370] width 150 height 31
type input "150"
click at [301, 474] on link "Add Another Item" at bounding box center [297, 476] width 133 height 31
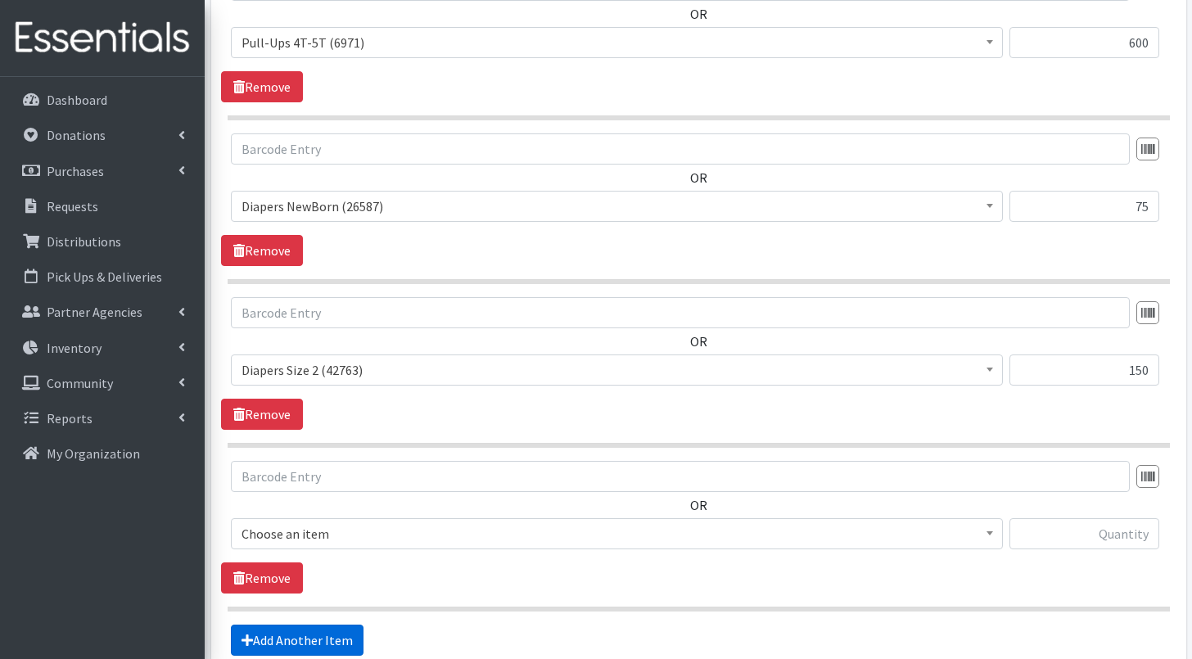
scroll to position [1359, 0]
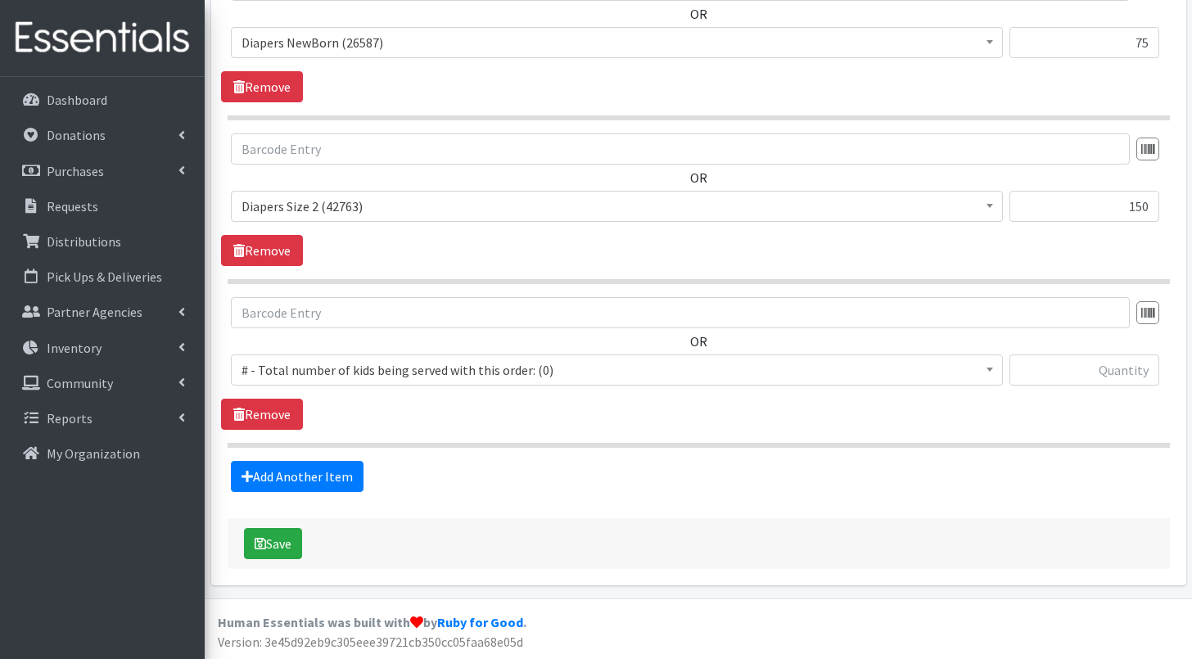
click at [350, 373] on span "# - Total number of kids being served with this order: (0)" at bounding box center [617, 370] width 751 height 23
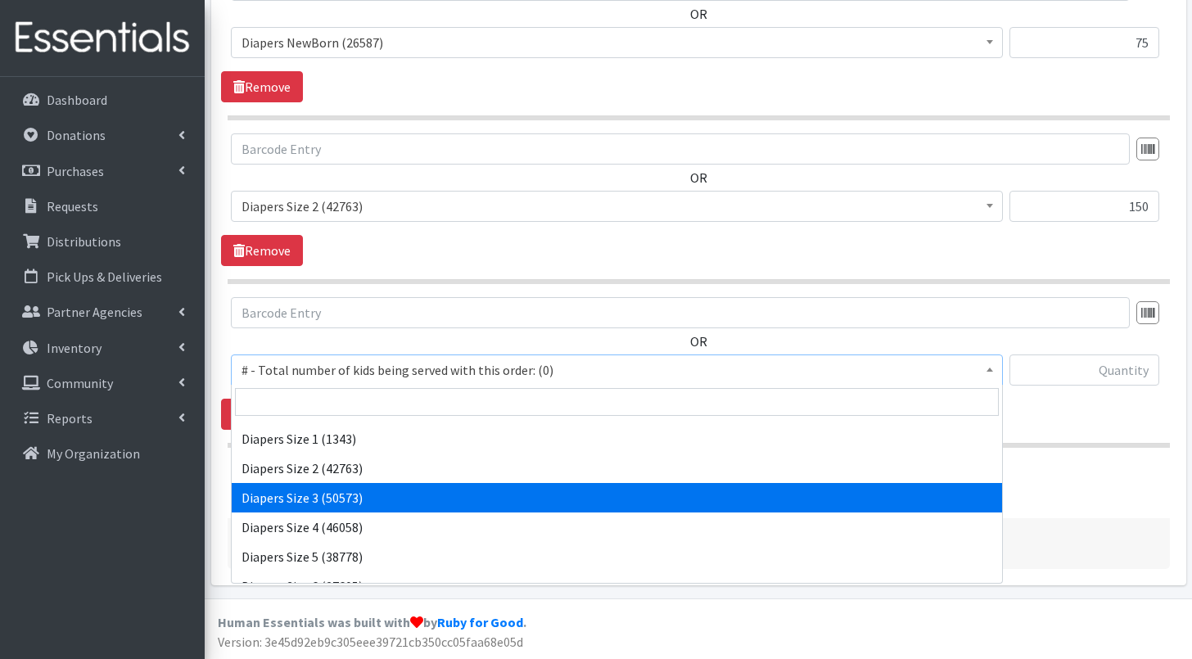
scroll to position [644, 0]
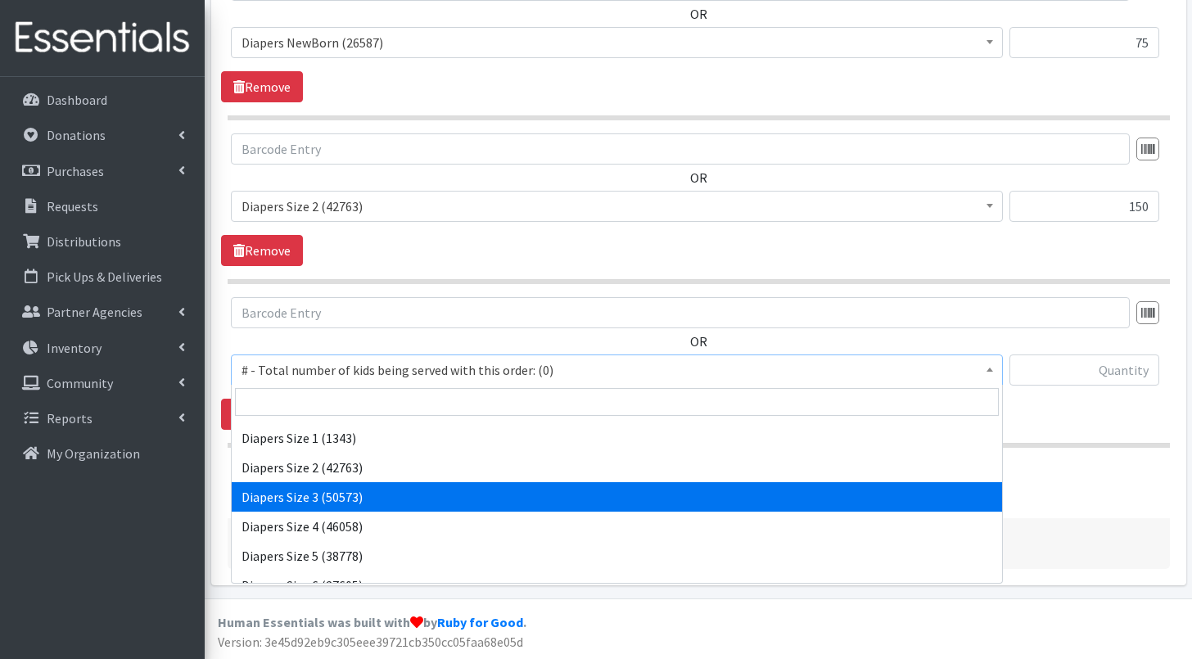
select select "2655"
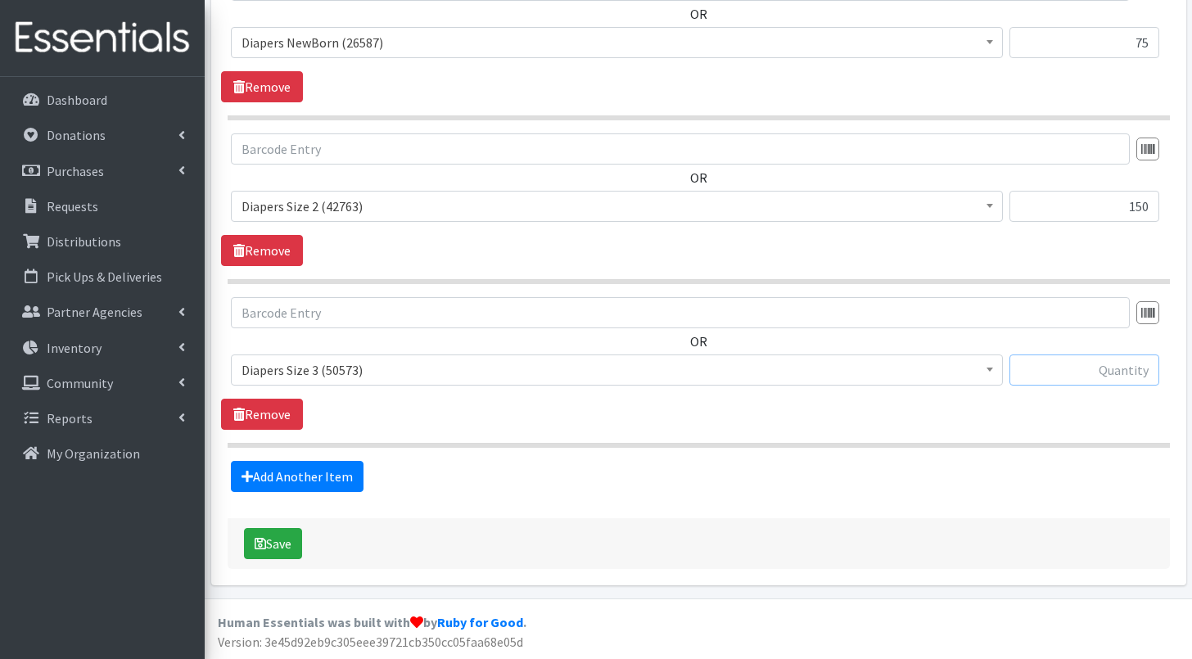
click at [1063, 371] on input "text" at bounding box center [1085, 370] width 150 height 31
type input "75"
click at [310, 480] on link "Add Another Item" at bounding box center [297, 476] width 133 height 31
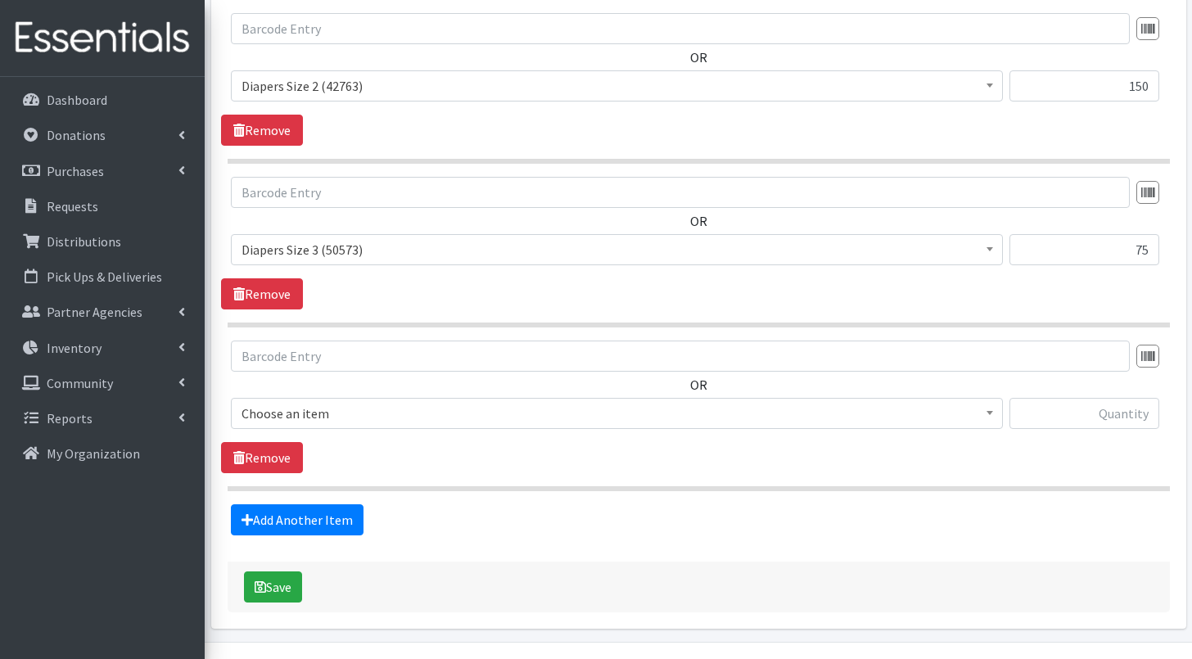
scroll to position [1523, 0]
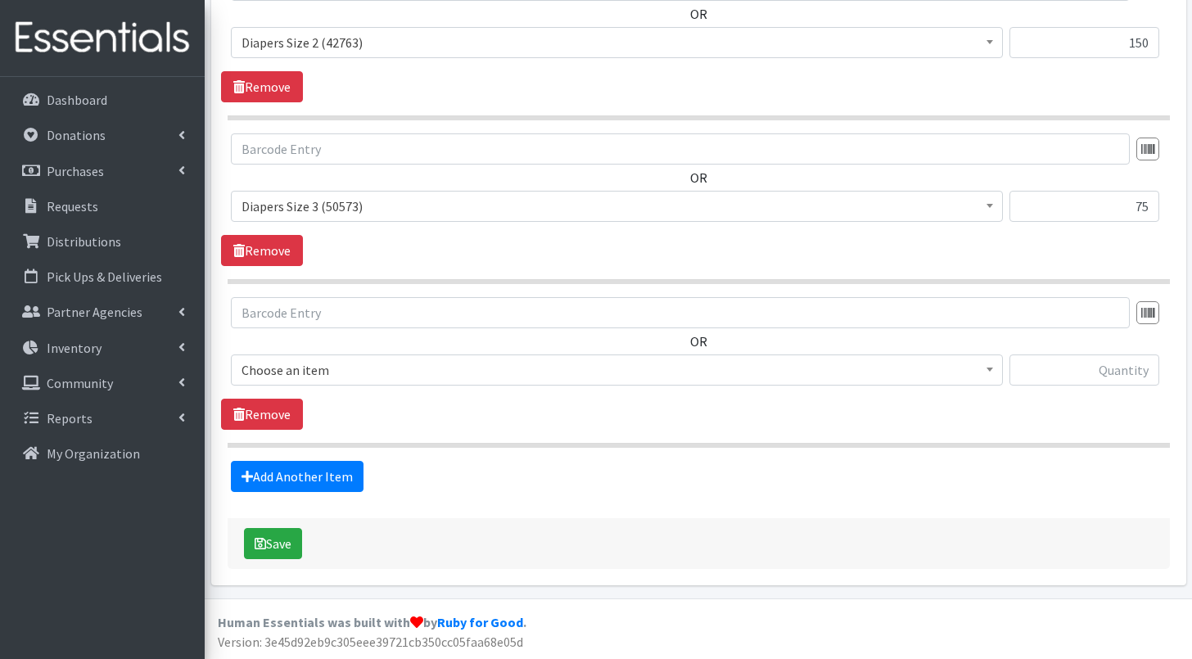
click at [384, 374] on span "Choose an item" at bounding box center [617, 370] width 751 height 23
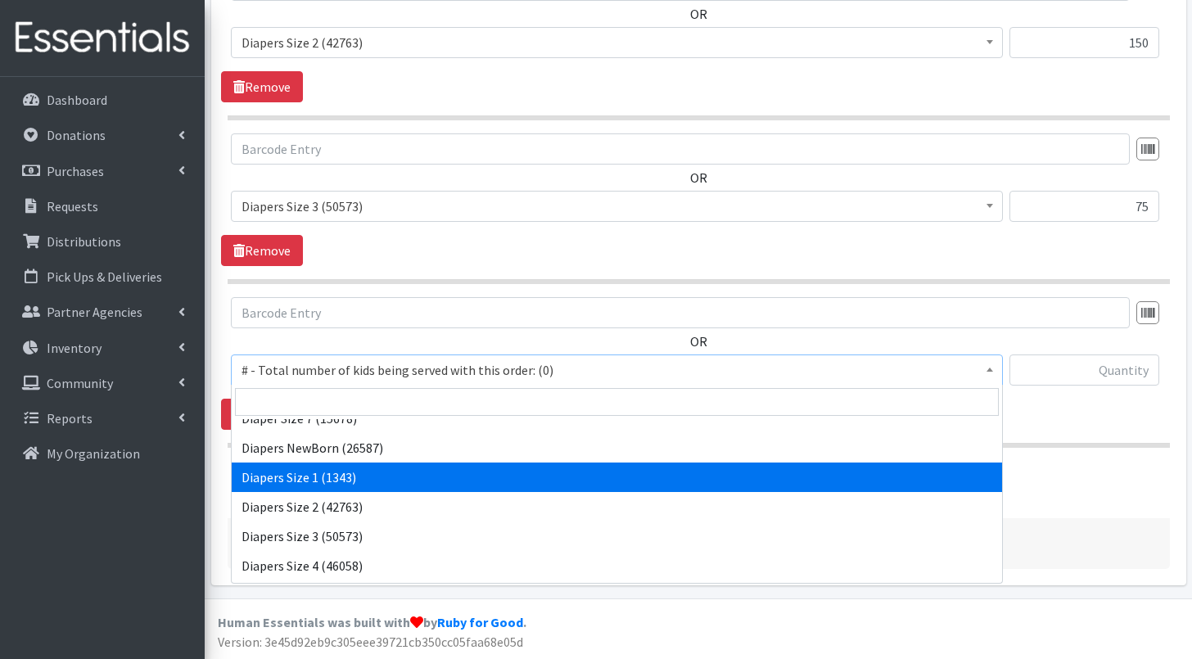
scroll to position [684, 0]
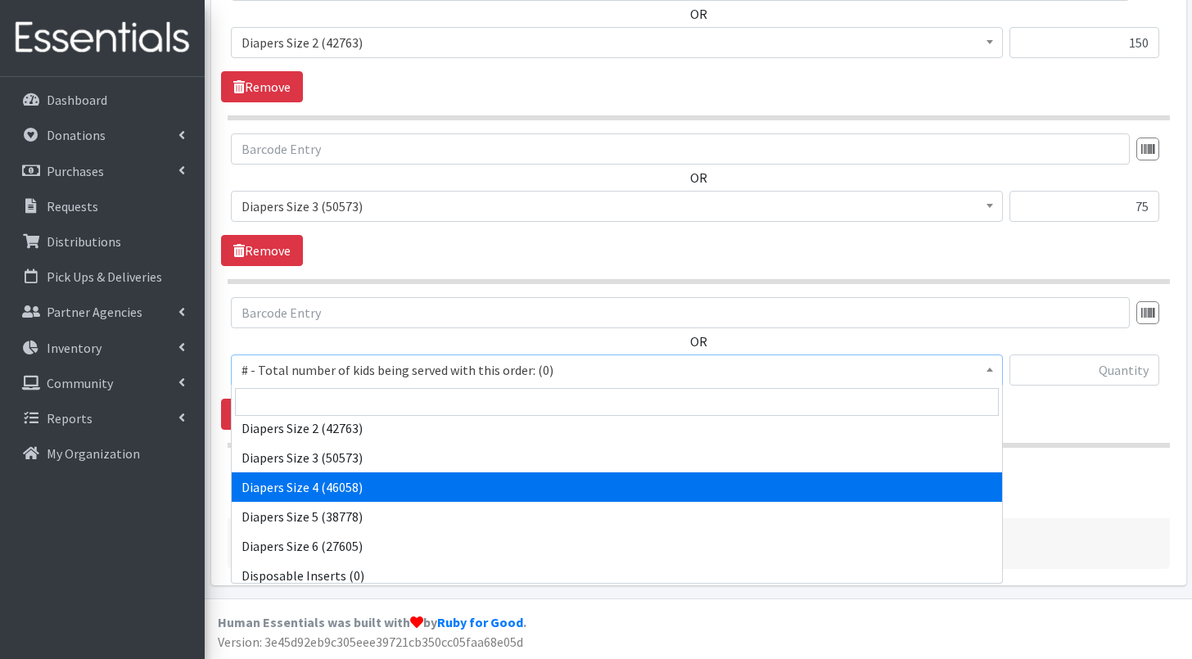
select select "2661"
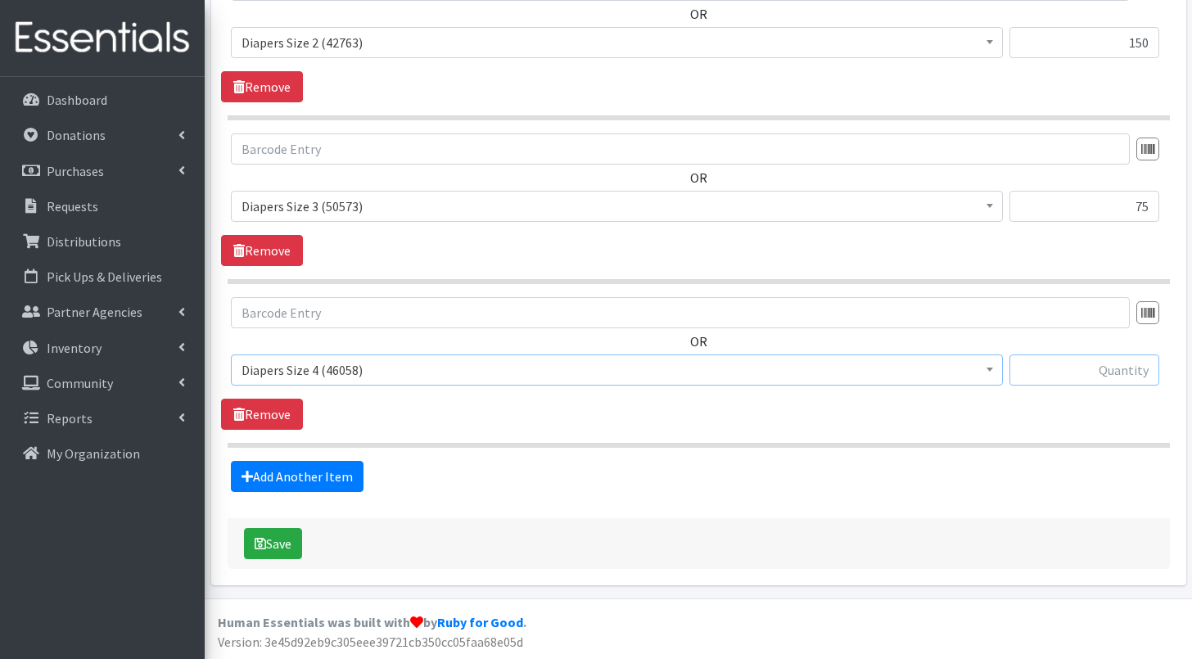
click at [1084, 375] on input "text" at bounding box center [1085, 370] width 150 height 31
type input "750"
click at [326, 468] on link "Add Another Item" at bounding box center [297, 476] width 133 height 31
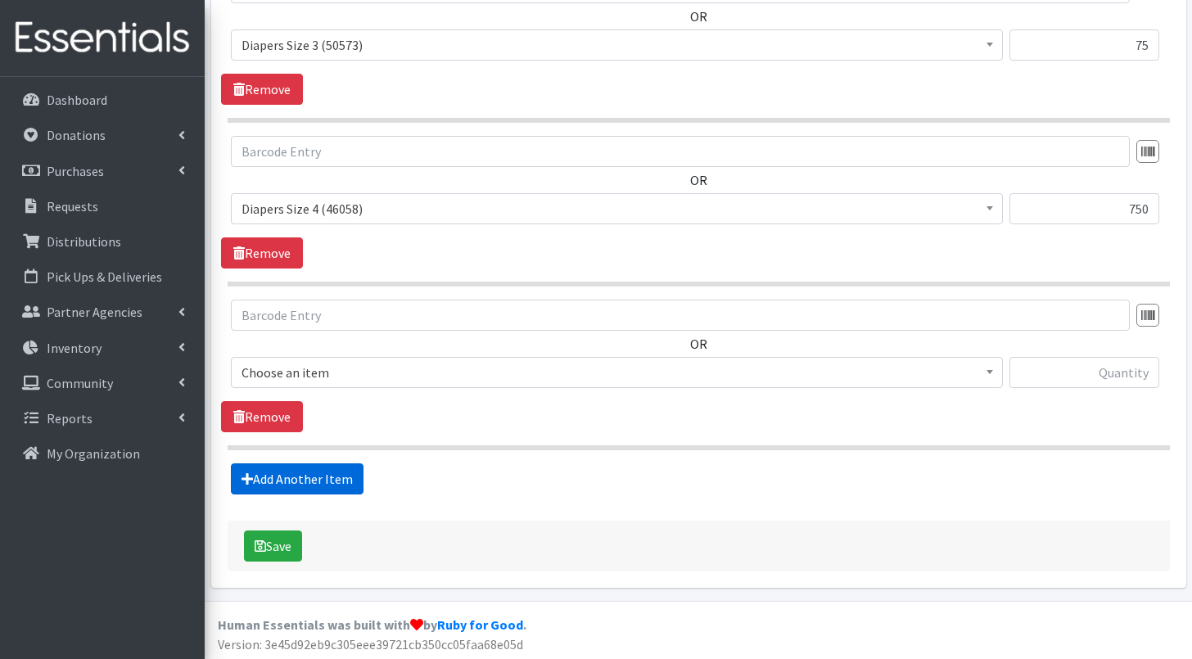
scroll to position [1687, 0]
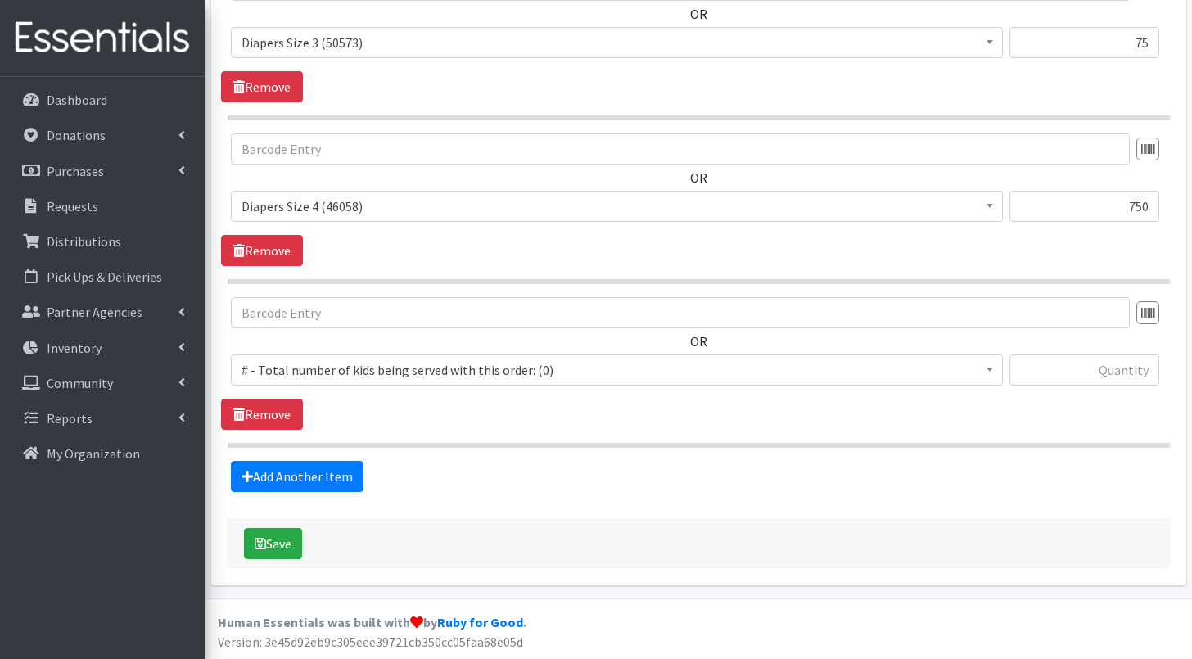
drag, startPoint x: 458, startPoint y: 369, endPoint x: 459, endPoint y: 377, distance: 8.4
click at [458, 369] on span "# - Total number of kids being served with this order: (0)" at bounding box center [617, 370] width 751 height 23
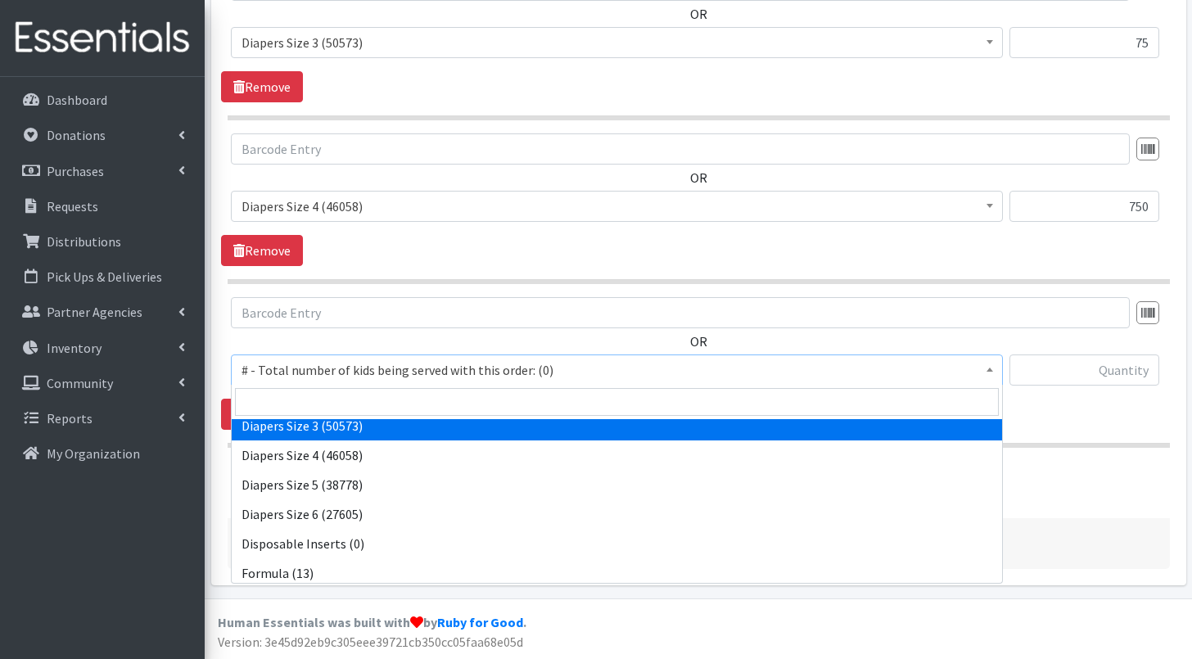
scroll to position [718, 0]
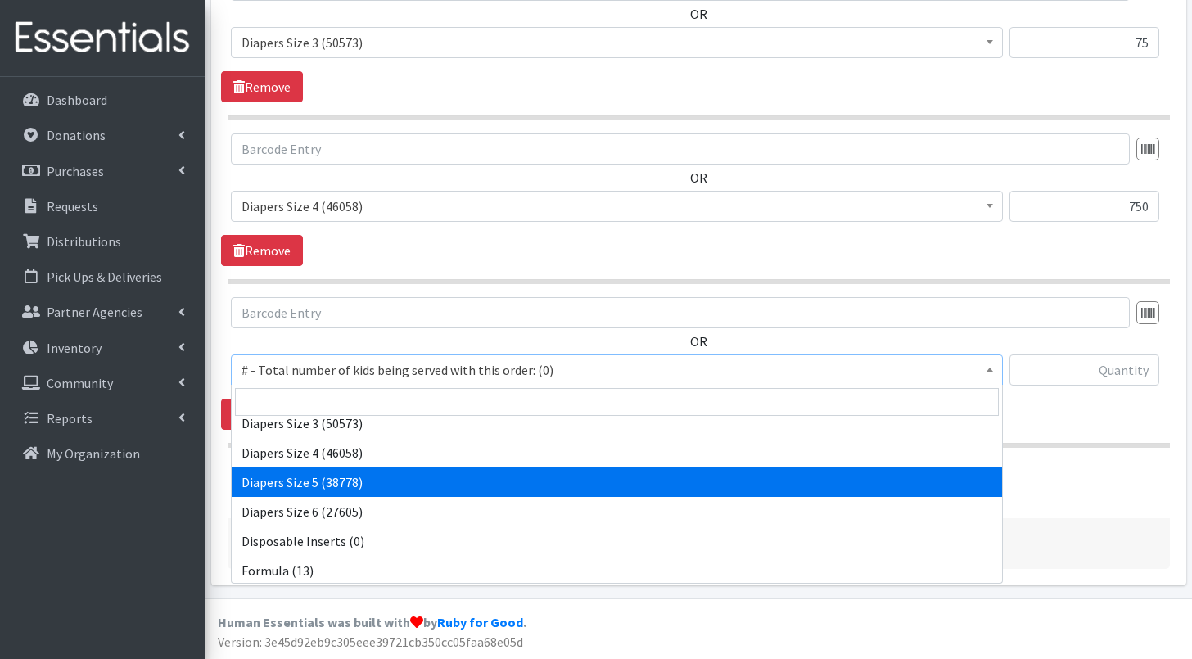
select select "2652"
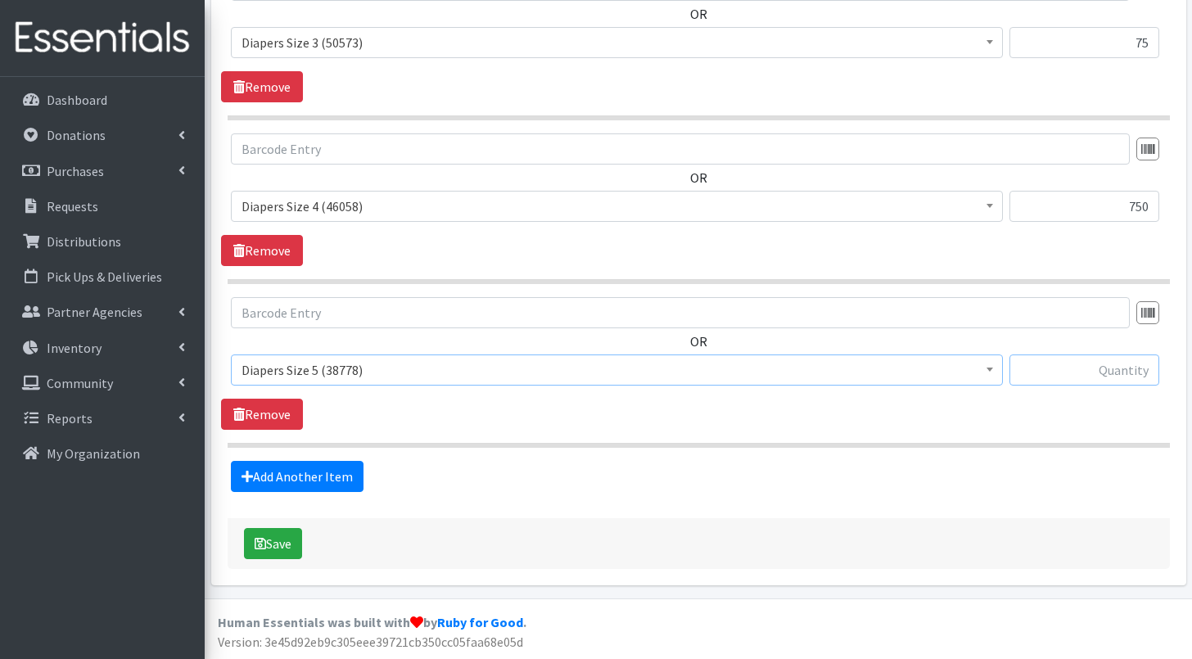
click at [1106, 368] on input "text" at bounding box center [1085, 370] width 150 height 31
type input "675"
click at [288, 475] on link "Add Another Item" at bounding box center [297, 476] width 133 height 31
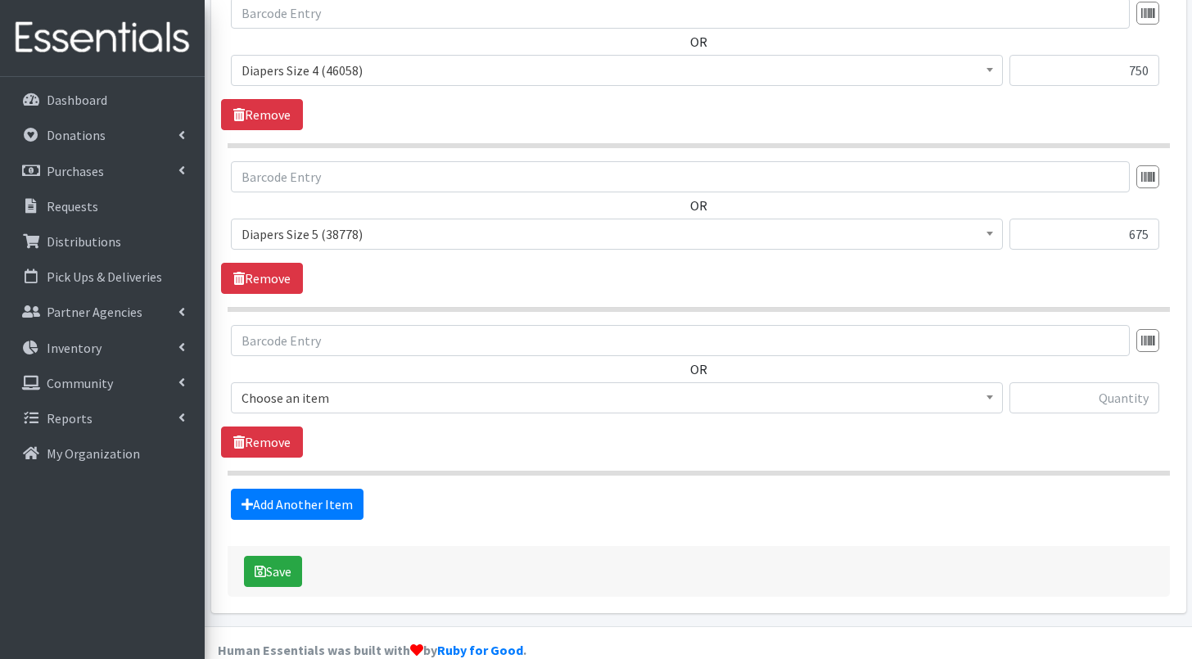
scroll to position [1851, 0]
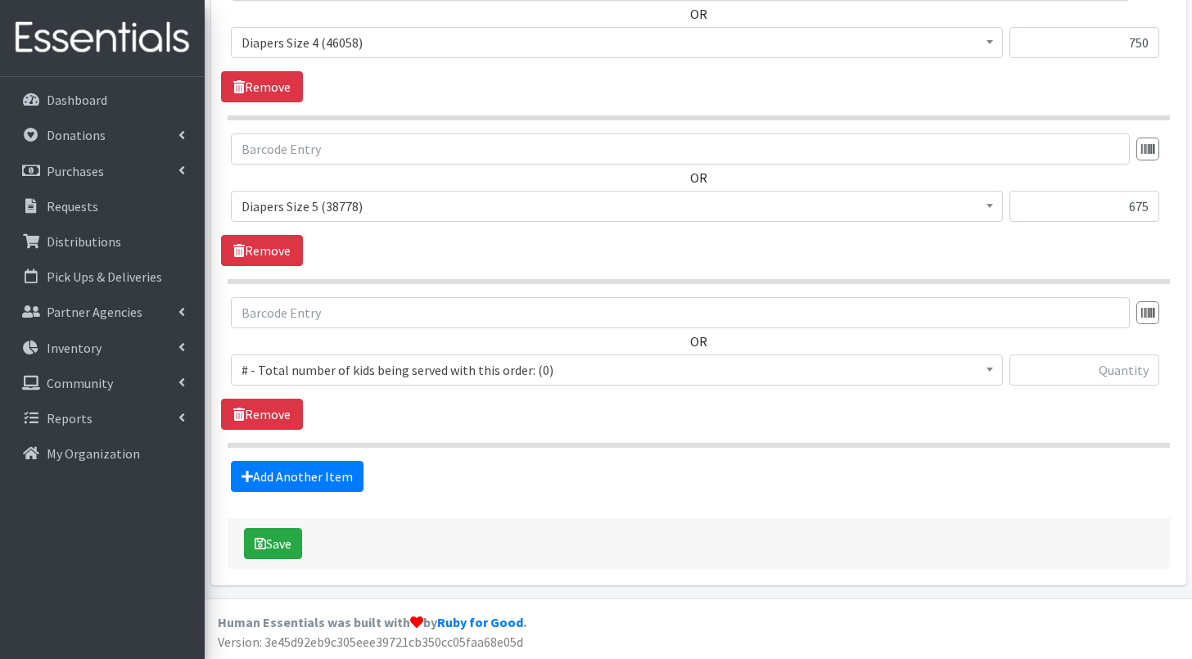
click at [341, 371] on span "# - Total number of kids being served with this order: (0)" at bounding box center [617, 370] width 751 height 23
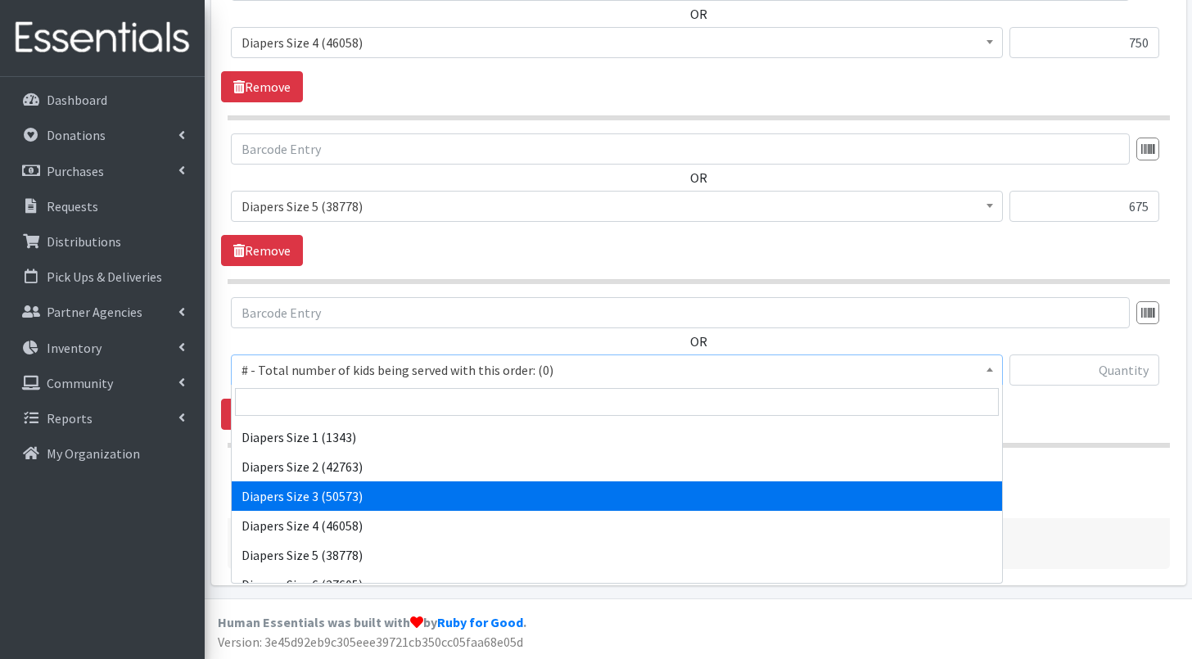
scroll to position [656, 0]
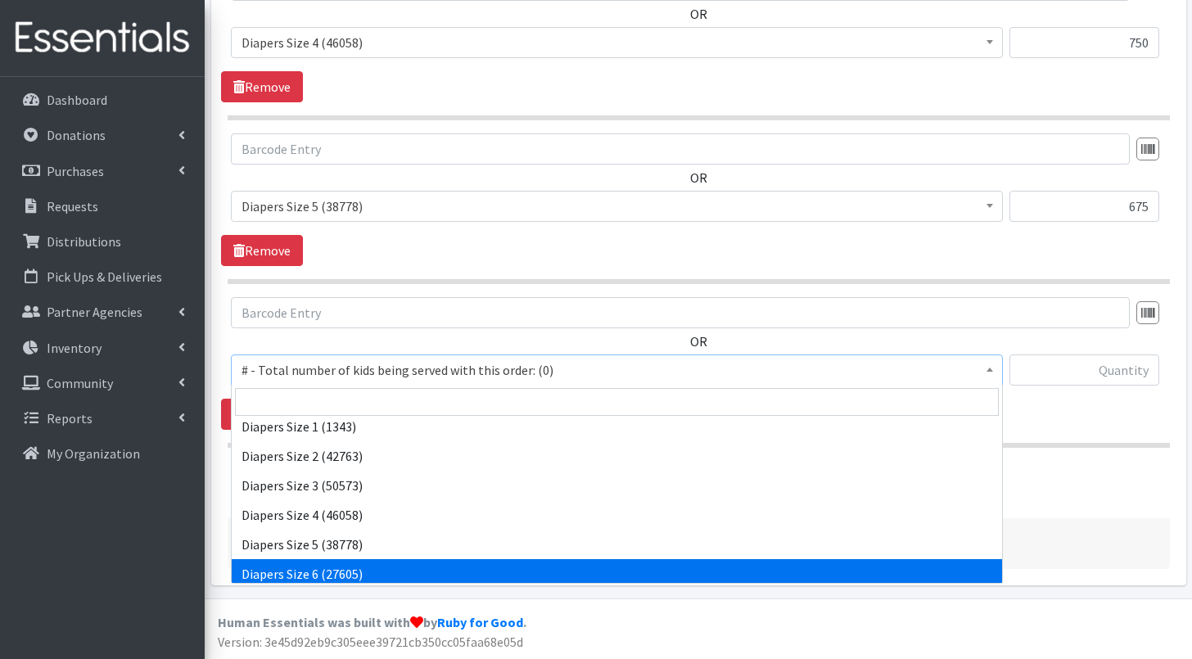
select select "2674"
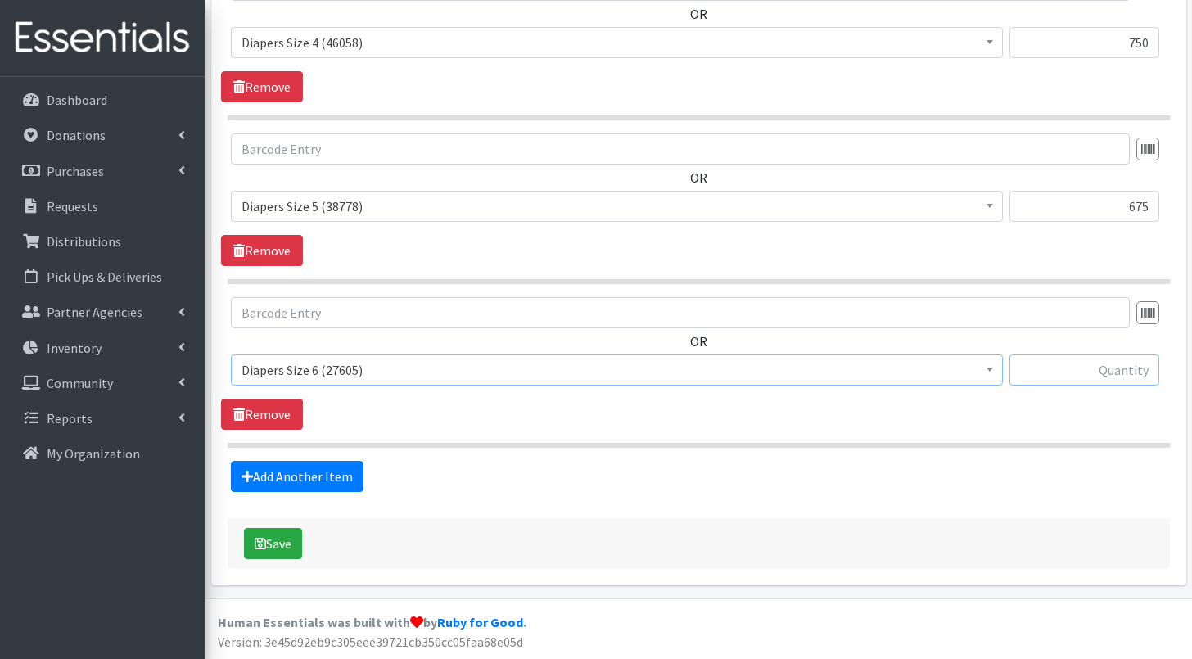
click at [1064, 366] on input "text" at bounding box center [1085, 370] width 150 height 31
type input "825"
click at [294, 469] on link "Add Another Item" at bounding box center [297, 476] width 133 height 31
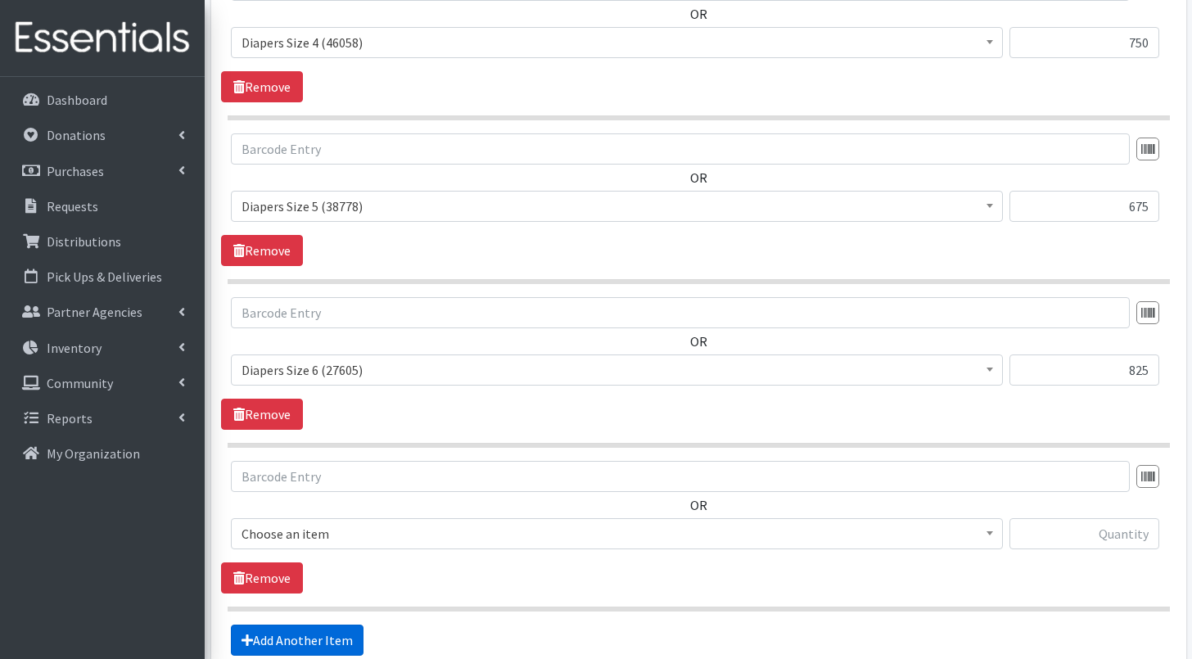
scroll to position [2015, 0]
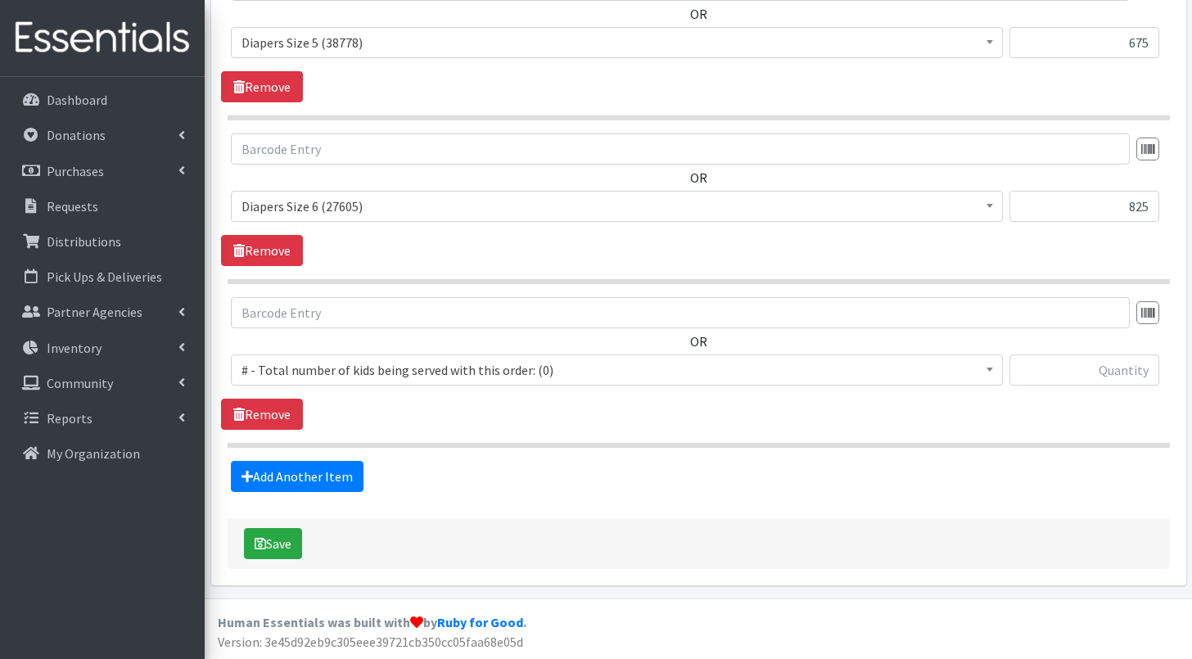
click at [350, 372] on span "# - Total number of kids being served with this order: (0)" at bounding box center [617, 370] width 751 height 23
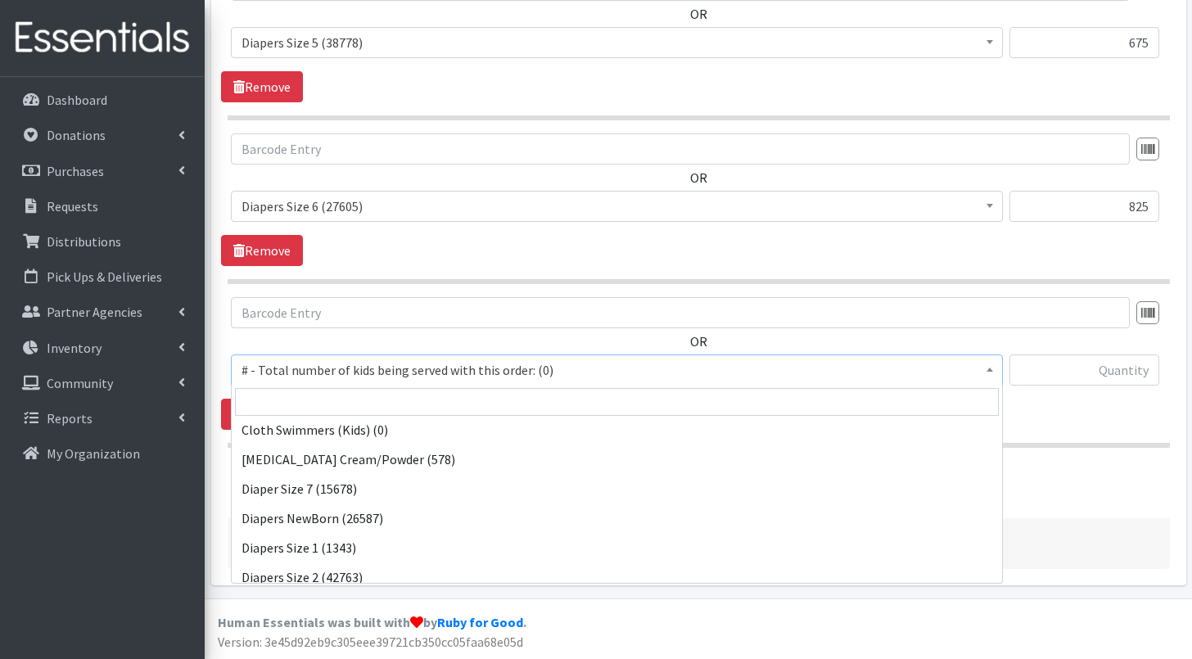
scroll to position [536, 0]
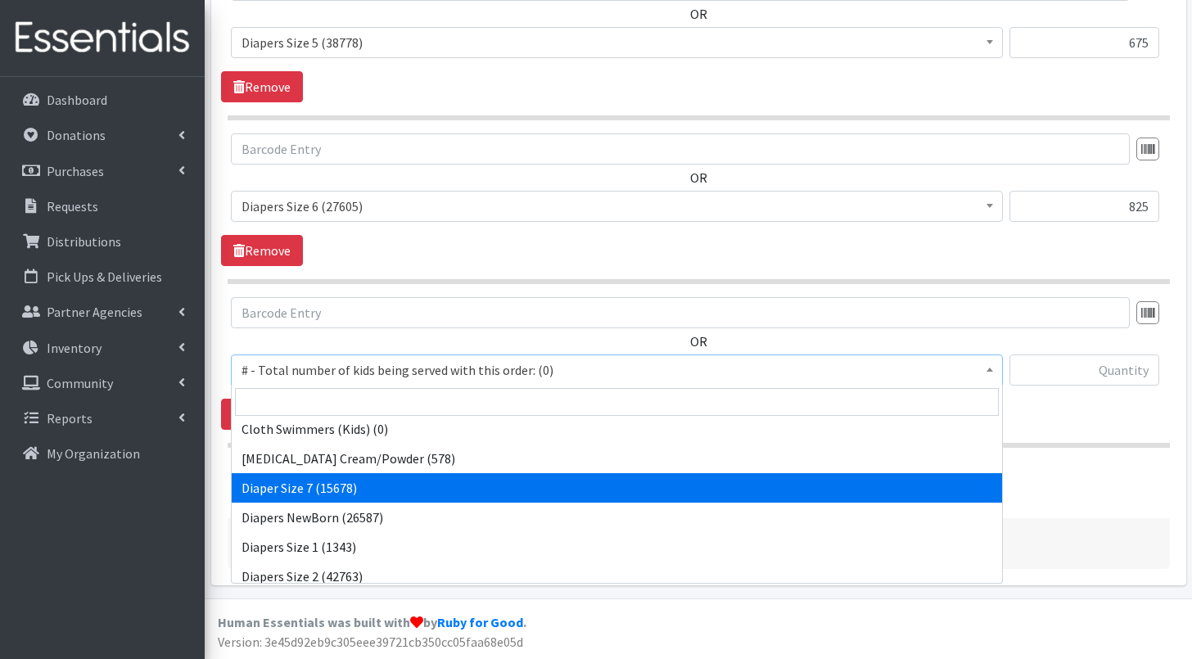
select select "12644"
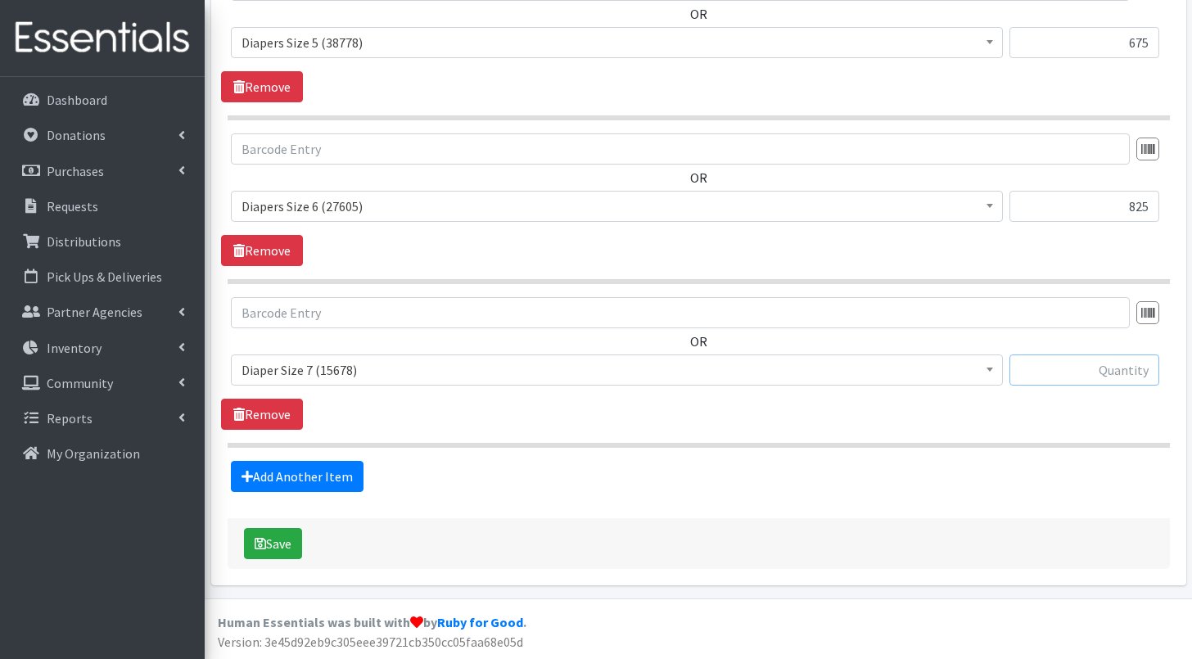
click at [1101, 374] on input "text" at bounding box center [1085, 370] width 150 height 31
type input "450"
click at [668, 474] on div "Add Another Item" at bounding box center [698, 476] width 955 height 31
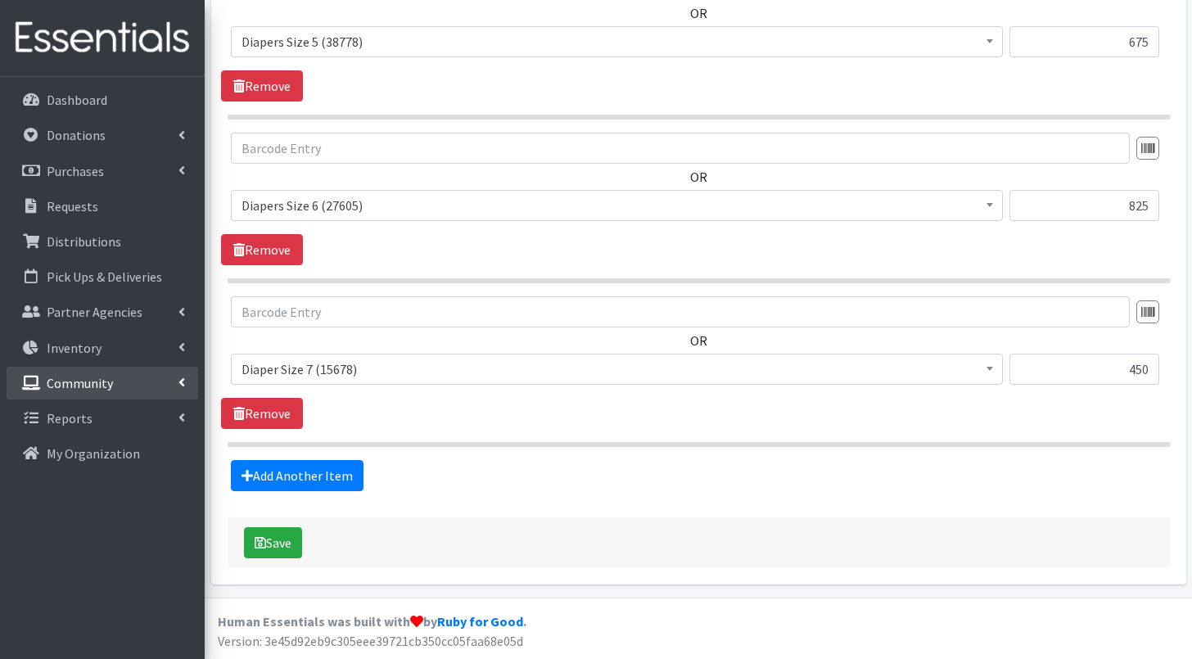
scroll to position [2015, 0]
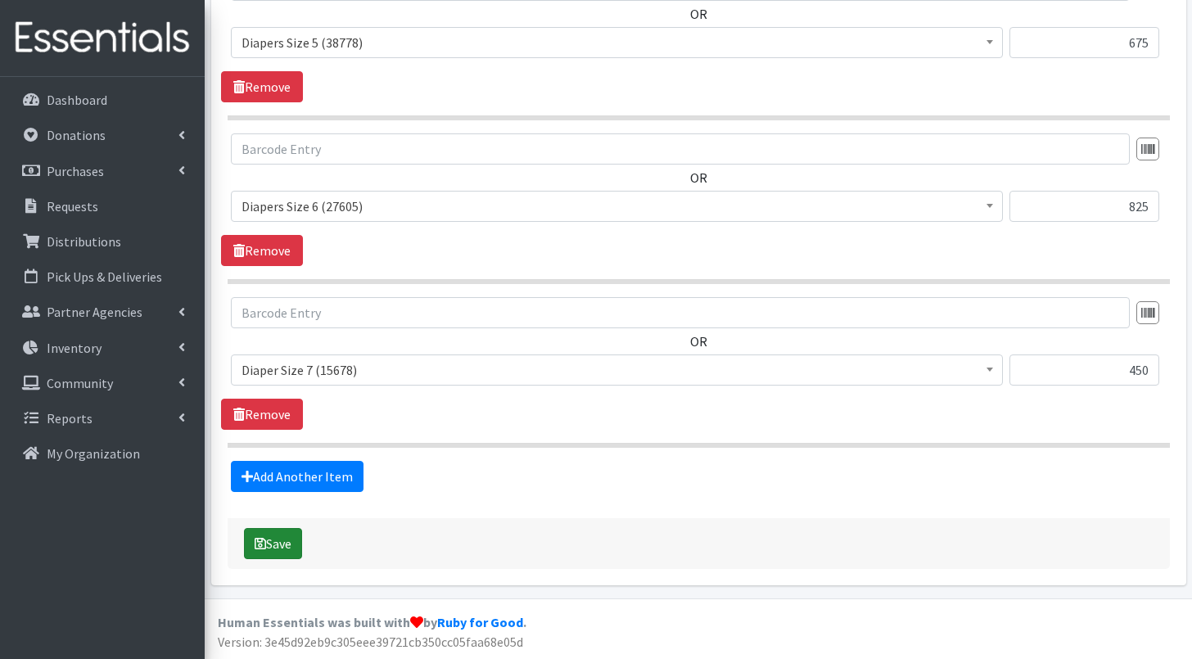
click at [277, 543] on button "Save" at bounding box center [273, 543] width 58 height 31
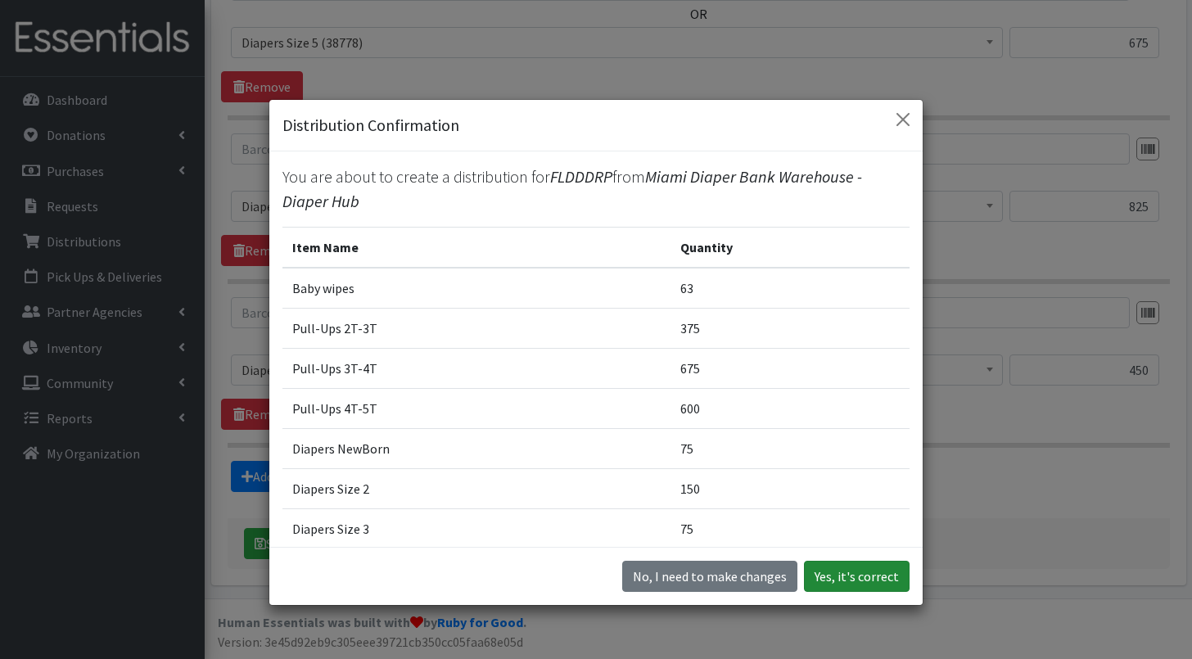
click at [864, 575] on button "Yes, it's correct" at bounding box center [857, 576] width 106 height 31
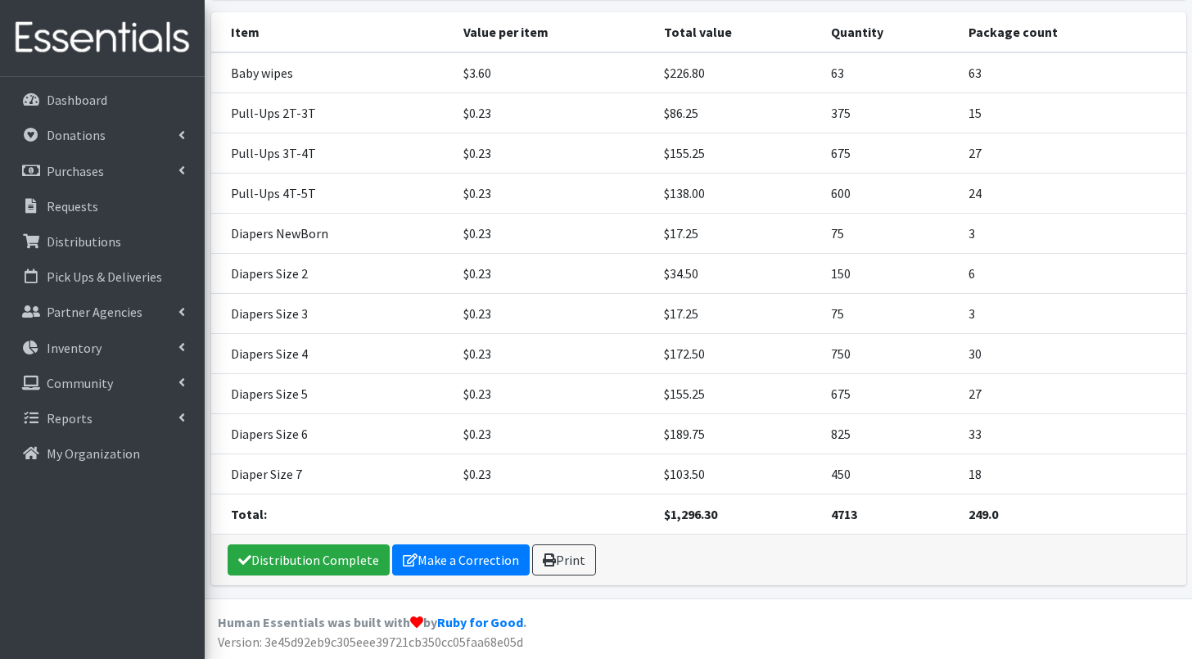
scroll to position [324, 0]
click at [561, 560] on link "Print" at bounding box center [564, 560] width 64 height 31
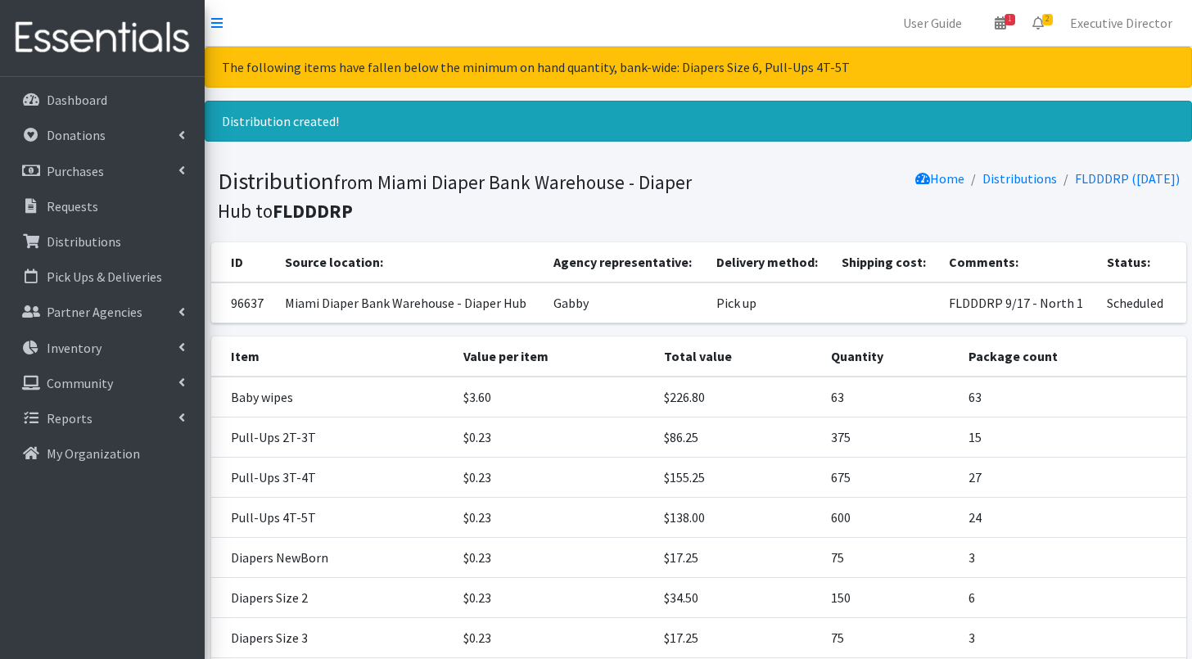
scroll to position [0, 0]
